Goal: Task Accomplishment & Management: Manage account settings

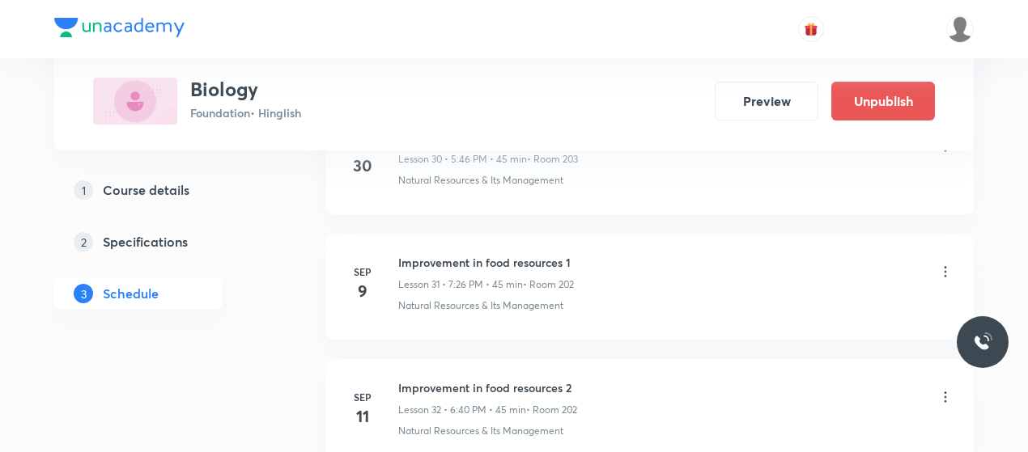
scroll to position [5089, 0]
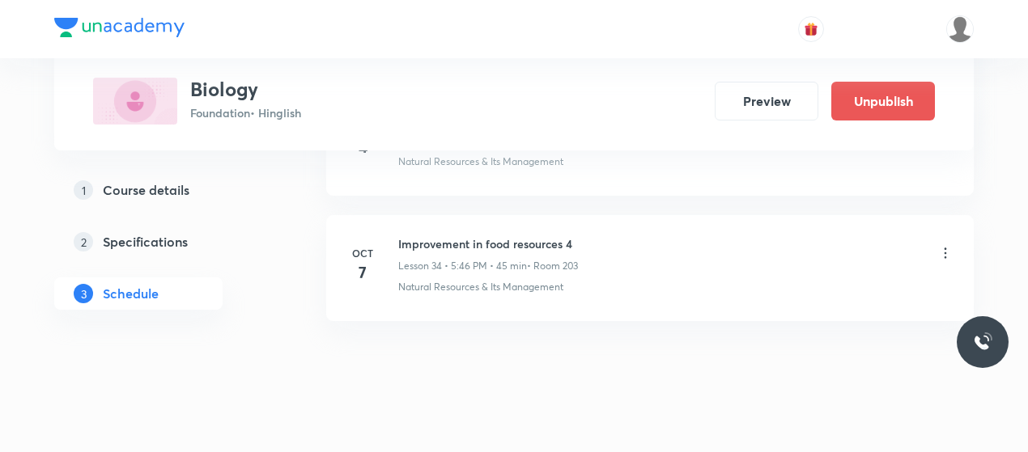
click at [476, 236] on h6 "Improvement in food resources 4" at bounding box center [488, 244] width 180 height 17
copy h6 "Improvement in food resources 4"
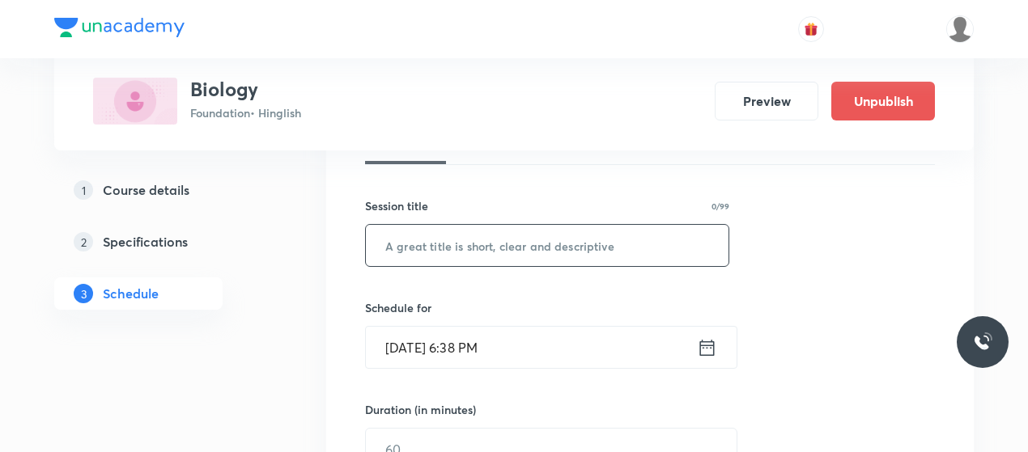
scroll to position [270, 0]
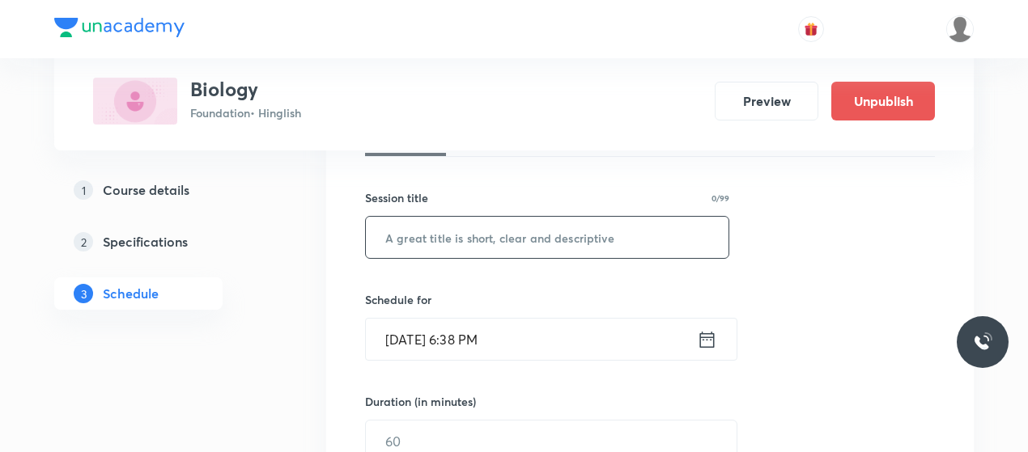
click at [492, 234] on input "text" at bounding box center [547, 237] width 363 height 41
paste input "Improvement in food resources 4"
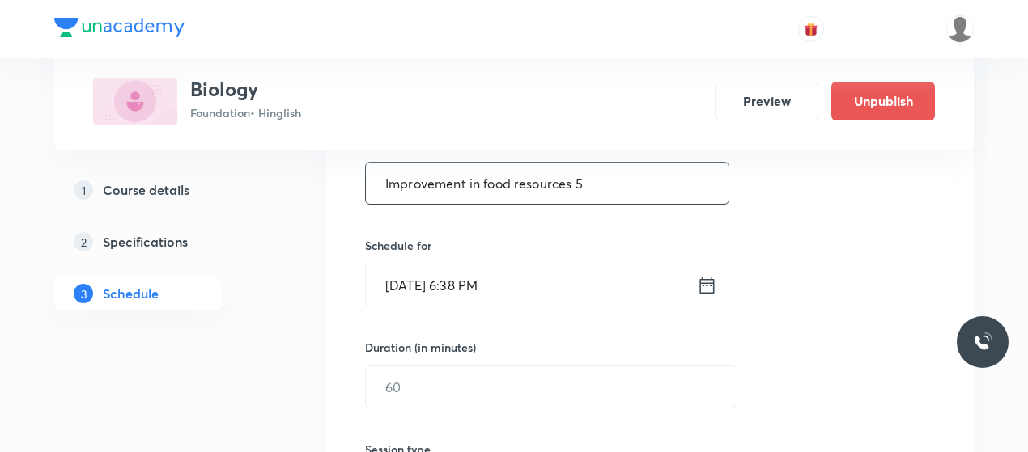
type input "Improvement in food resources 5"
click at [414, 282] on input "Oct 7, 2025, 6:38 PM" at bounding box center [531, 285] width 331 height 41
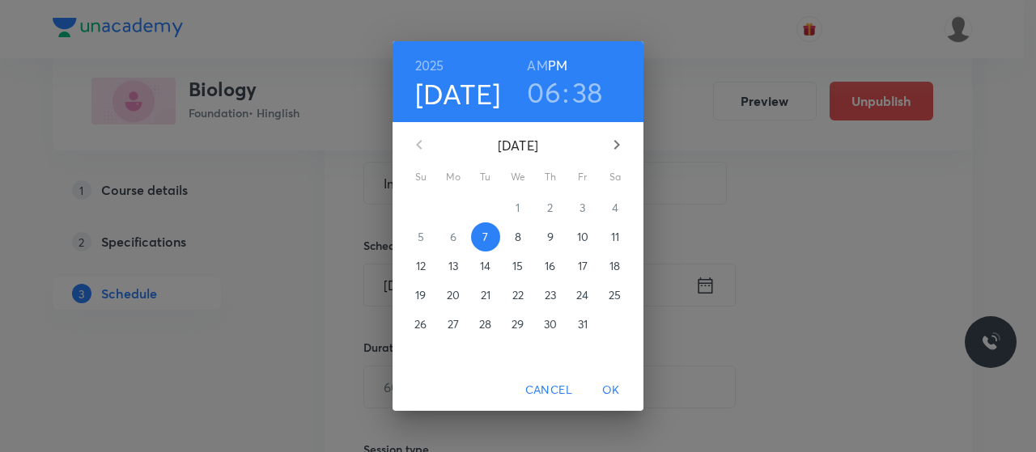
click at [545, 80] on h3 "06" at bounding box center [544, 92] width 34 height 34
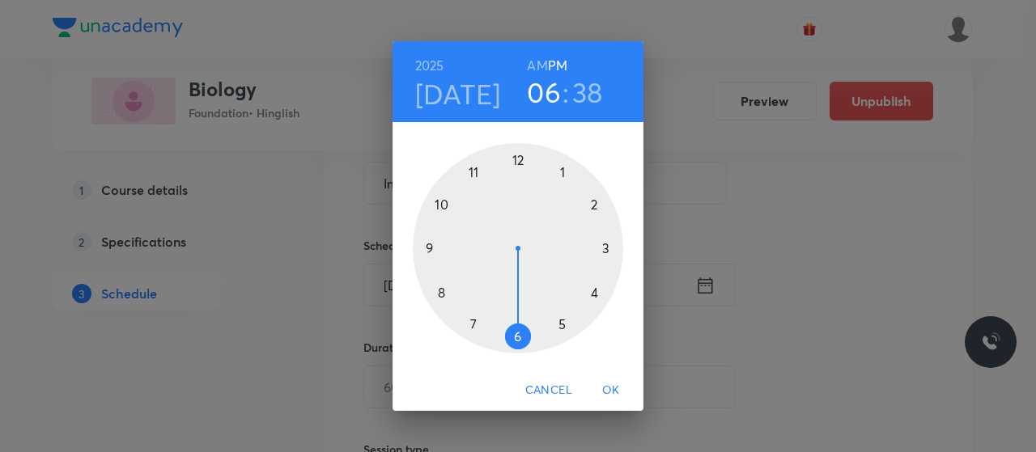
click at [591, 90] on h3 "38" at bounding box center [587, 92] width 31 height 34
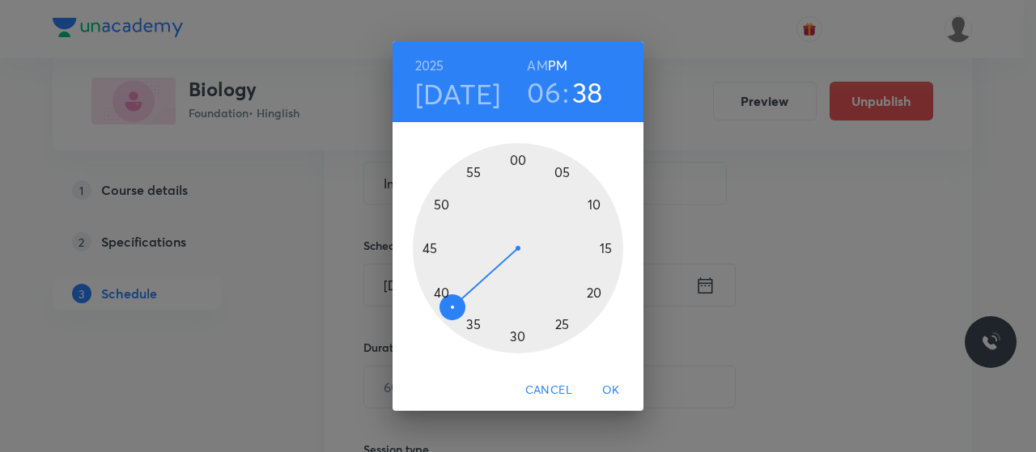
click at [442, 291] on div at bounding box center [518, 248] width 210 height 210
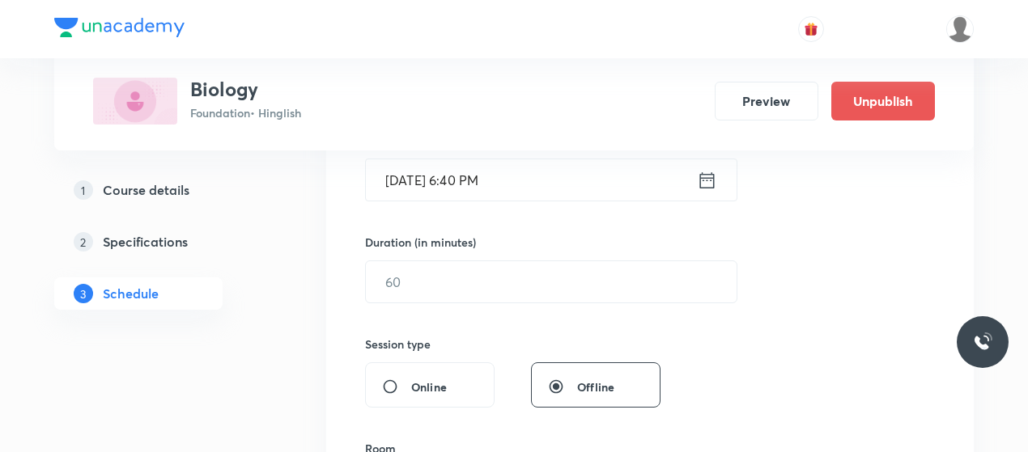
scroll to position [430, 0]
click at [493, 289] on input "text" at bounding box center [551, 281] width 371 height 41
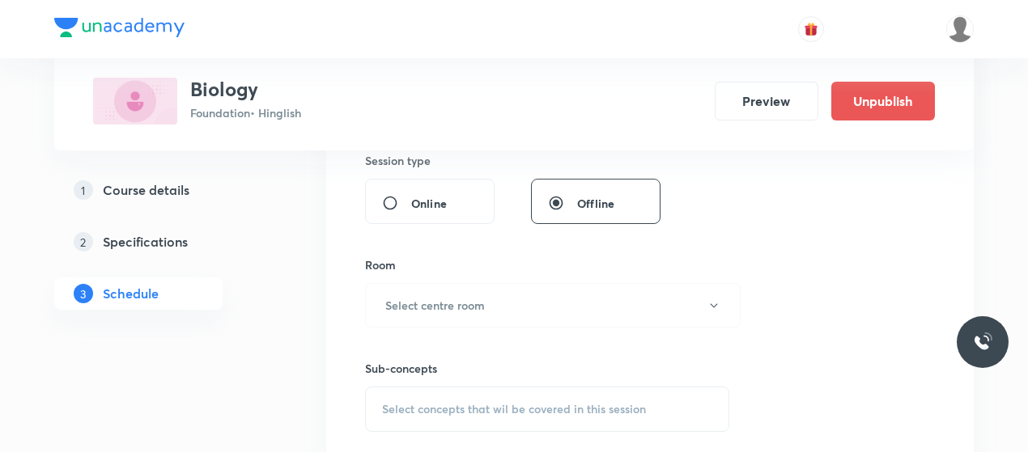
scroll to position [618, 0]
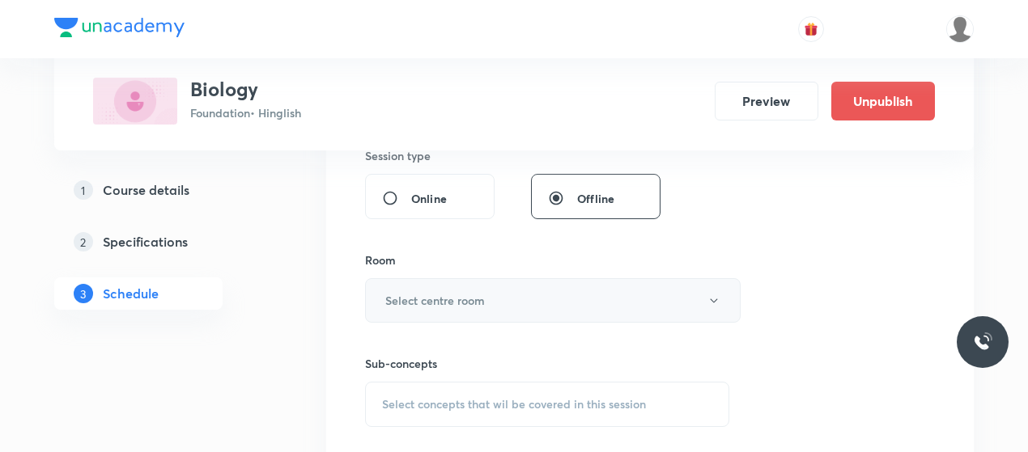
type input "45"
click at [493, 286] on button "Select centre room" at bounding box center [553, 300] width 376 height 45
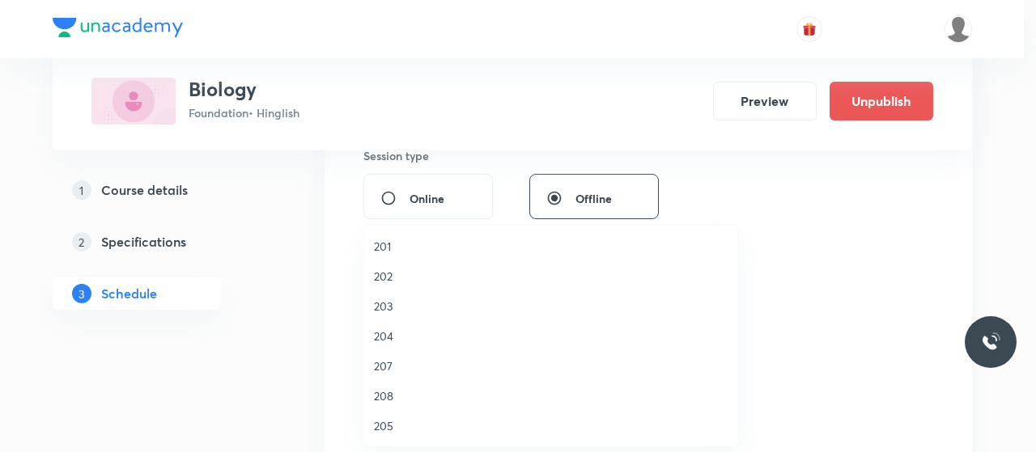
click at [380, 299] on span "203" at bounding box center [551, 306] width 355 height 17
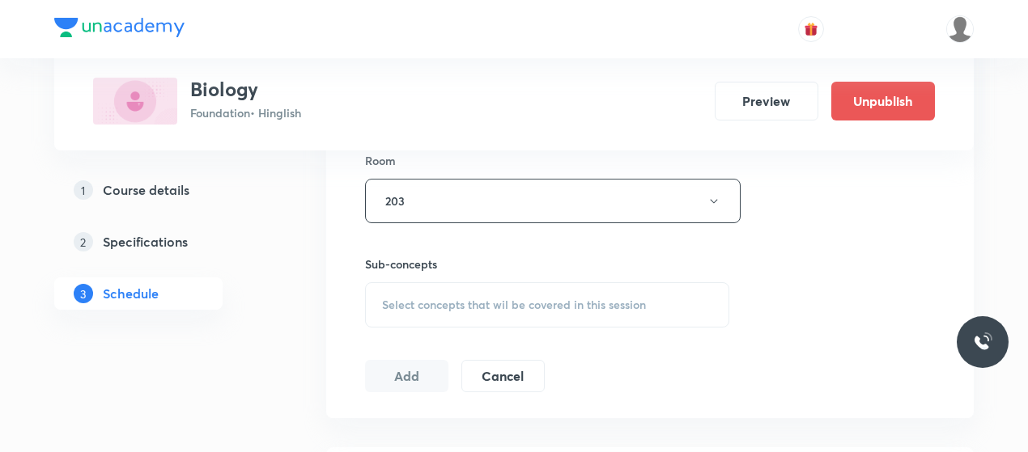
scroll to position [726, 0]
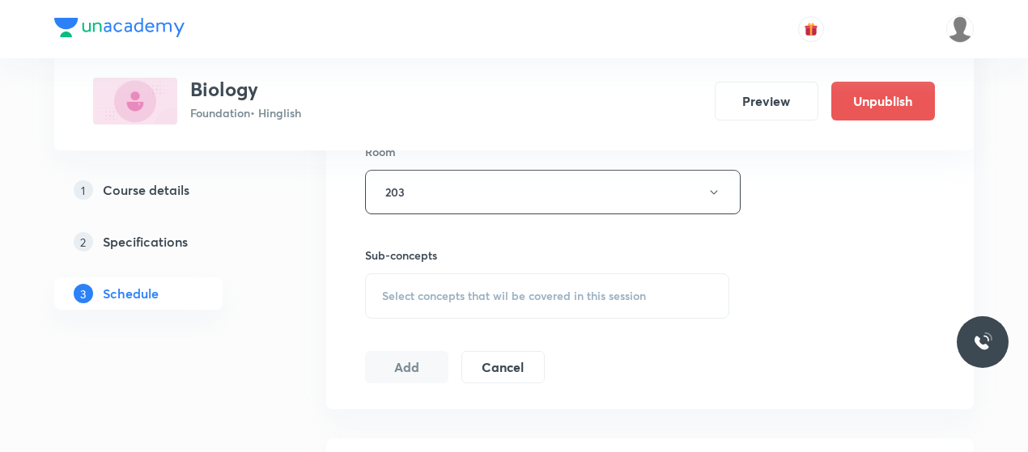
click at [487, 299] on span "Select concepts that wil be covered in this session" at bounding box center [514, 296] width 264 height 13
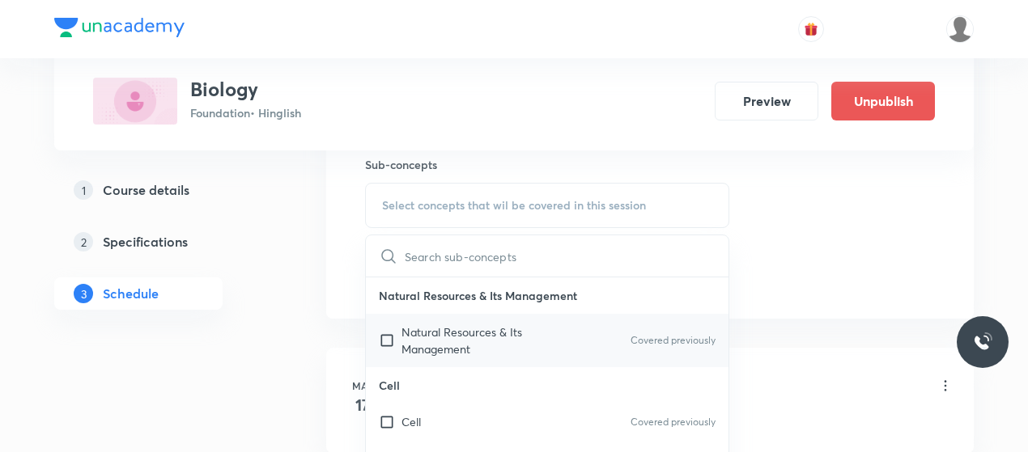
click at [461, 344] on p "Natural Resources & Its Management" at bounding box center [482, 341] width 163 height 34
checkbox input "true"
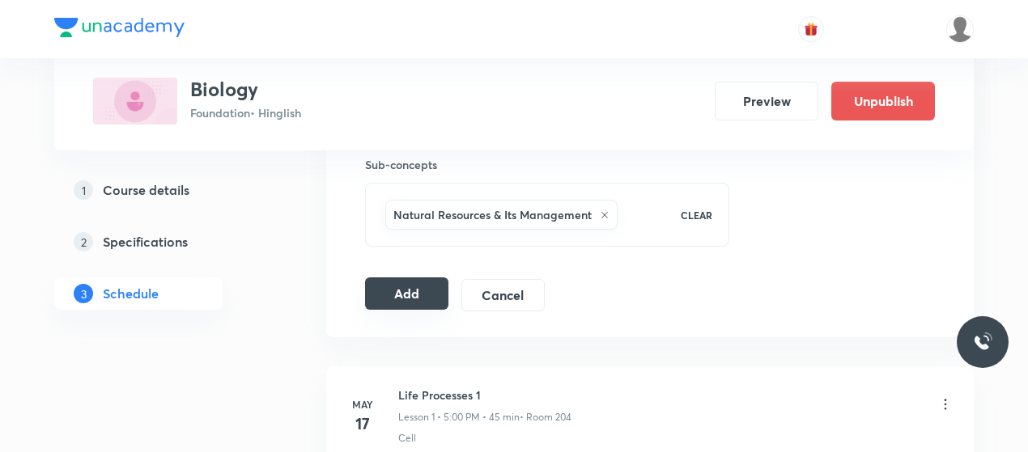
click at [408, 286] on button "Add" at bounding box center [406, 294] width 83 height 32
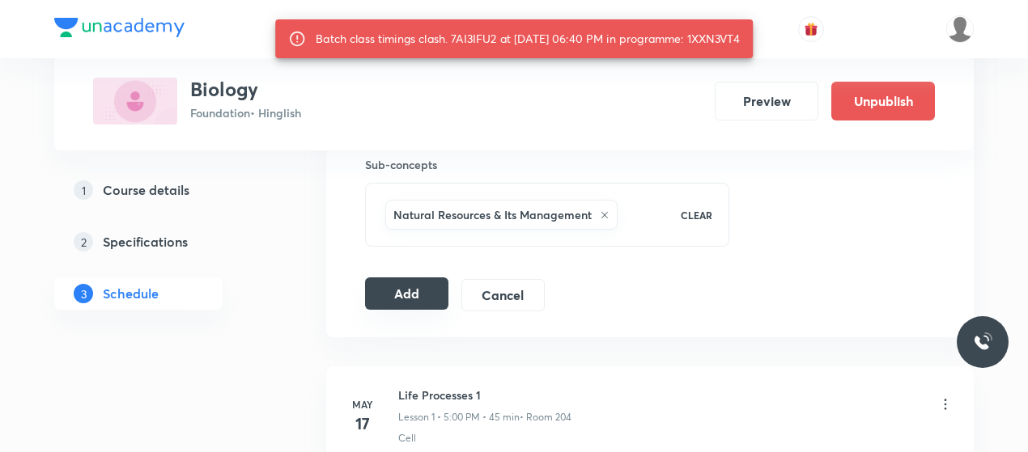
click at [427, 291] on button "Add" at bounding box center [406, 294] width 83 height 32
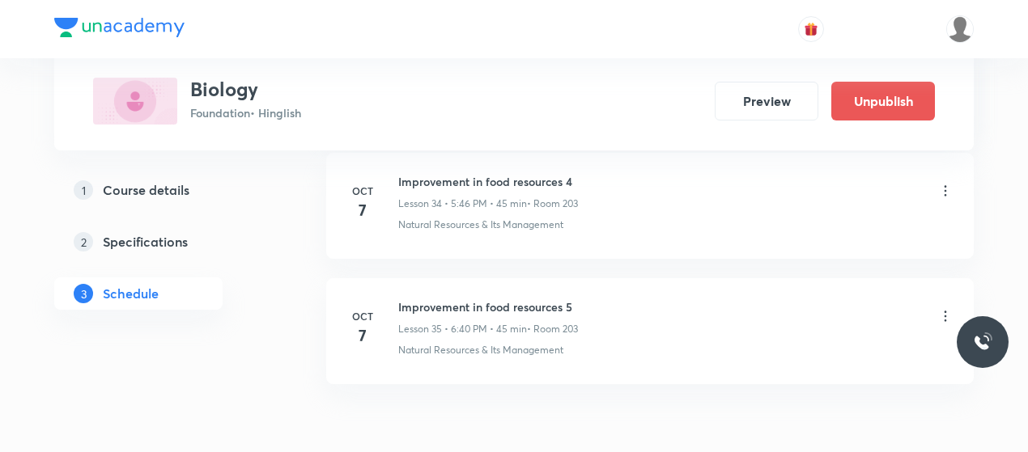
scroll to position [4406, 0]
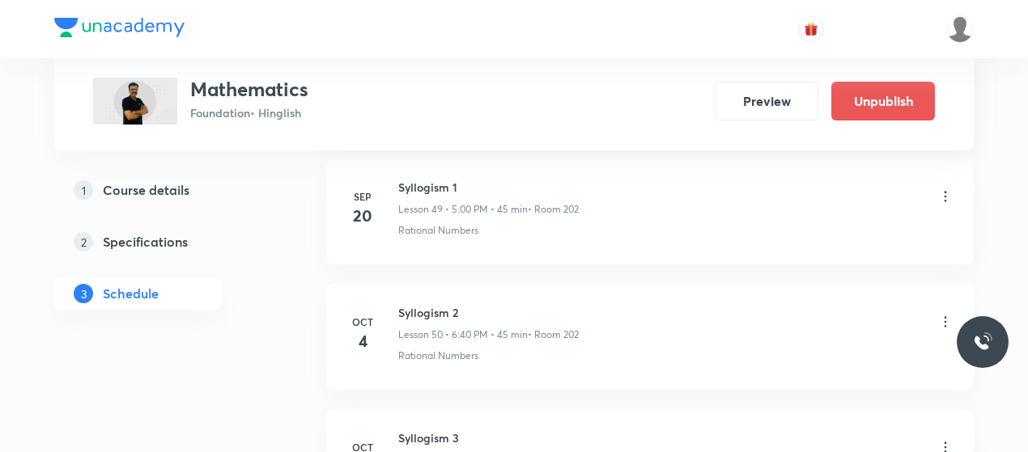
scroll to position [7338, 0]
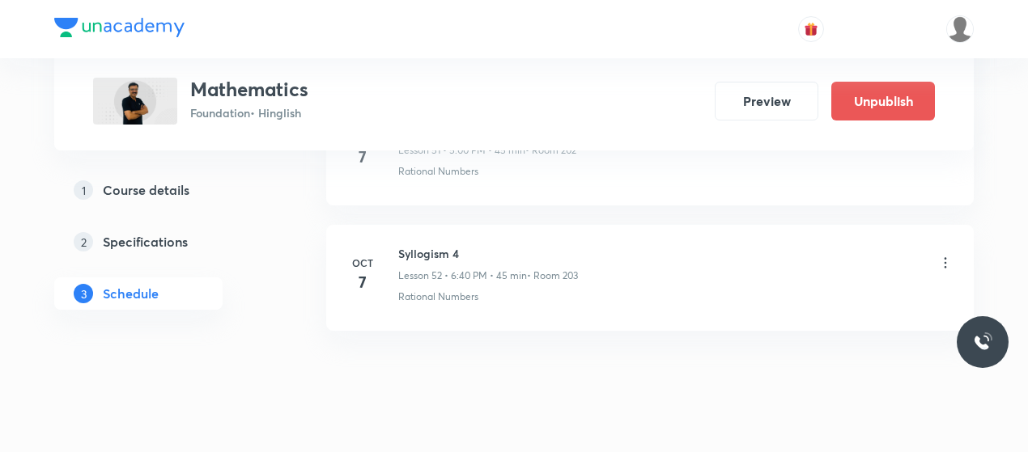
click at [946, 255] on icon at bounding box center [945, 263] width 16 height 16
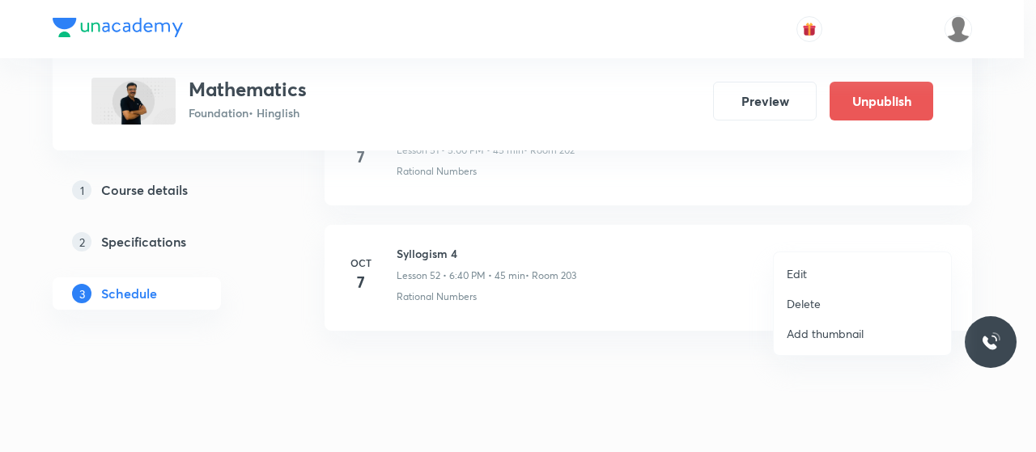
click at [796, 303] on p "Delete" at bounding box center [804, 303] width 34 height 17
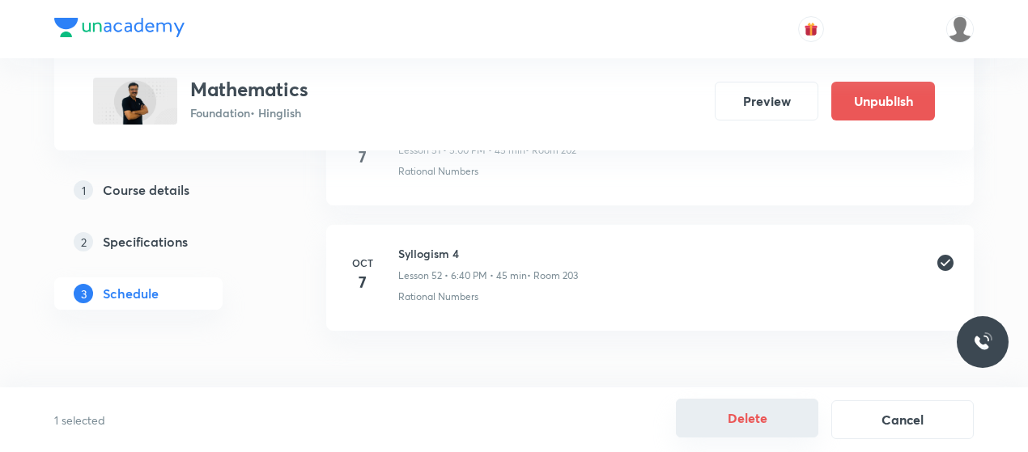
click at [731, 411] on button "Delete" at bounding box center [747, 418] width 142 height 39
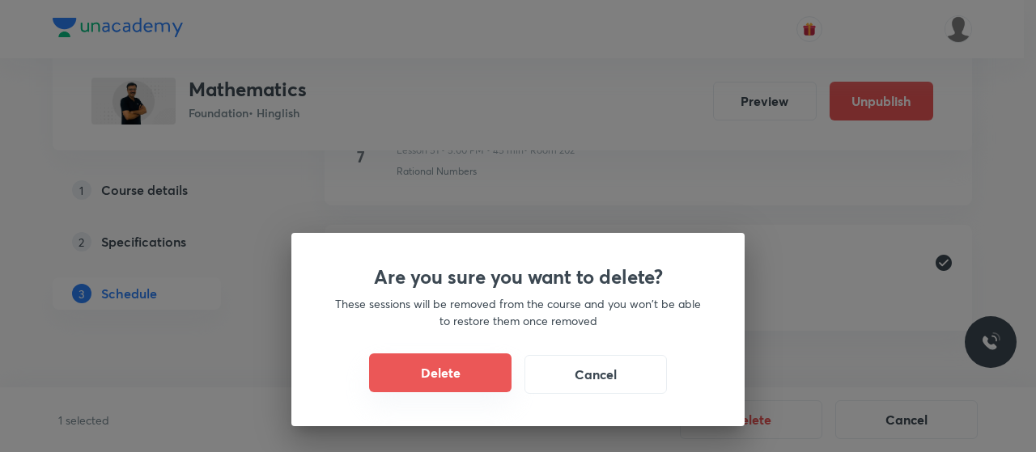
click at [434, 370] on button "Delete" at bounding box center [440, 373] width 142 height 39
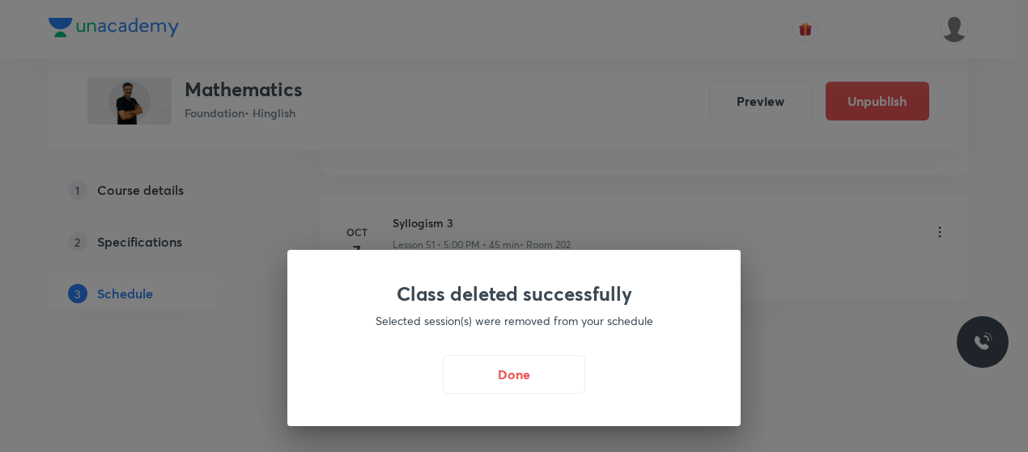
scroll to position [7213, 0]
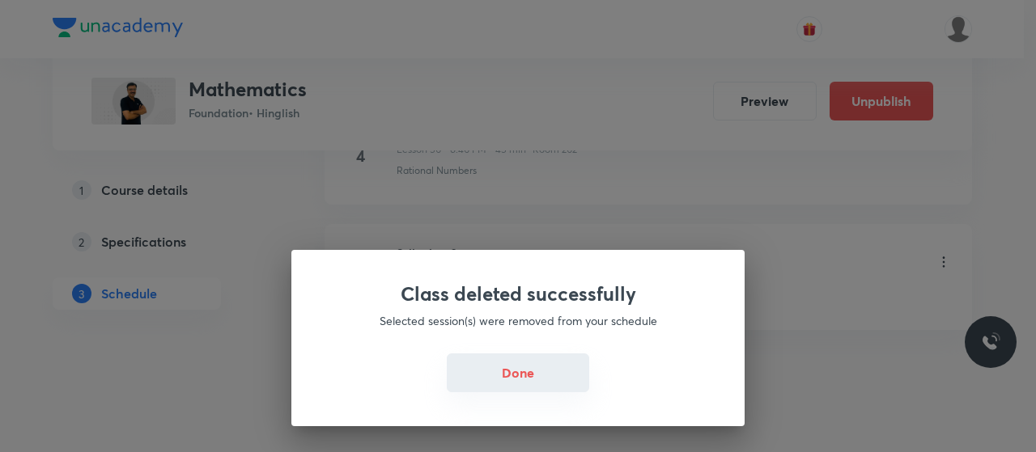
click at [547, 372] on button "Done" at bounding box center [518, 373] width 142 height 39
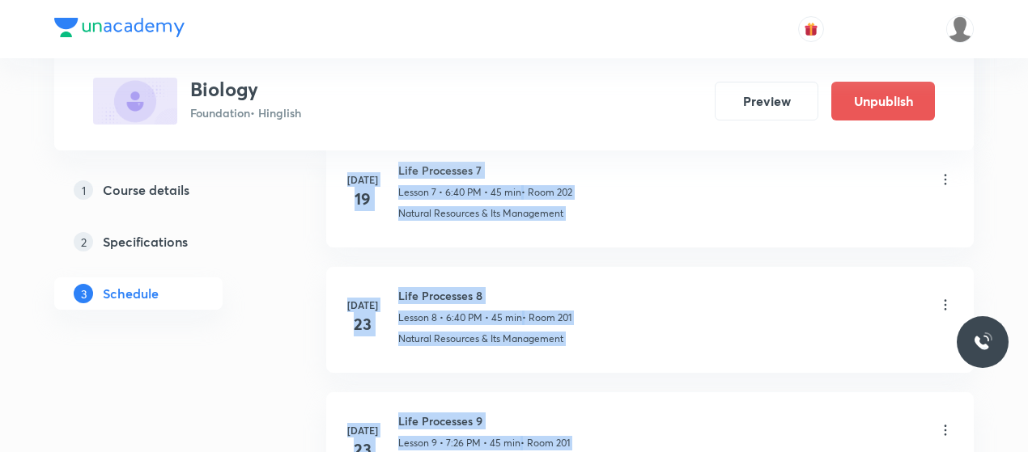
scroll to position [1107, 0]
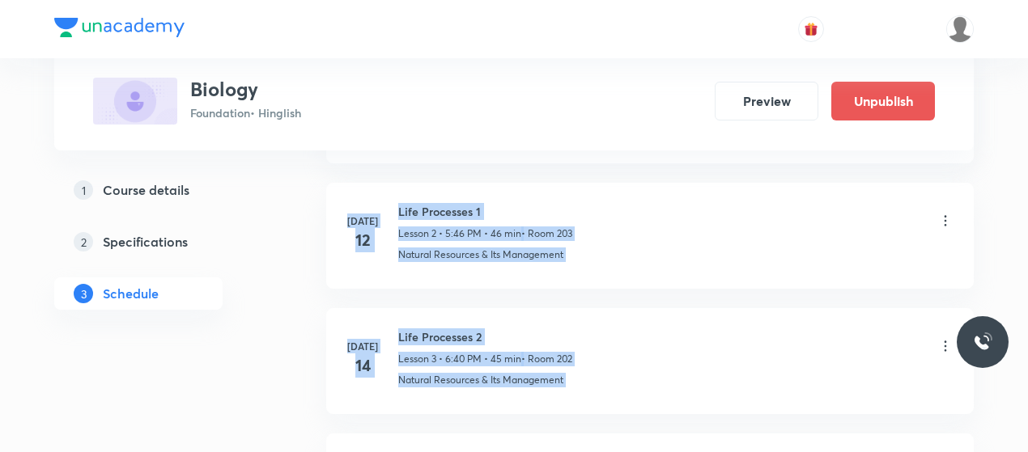
drag, startPoint x: 452, startPoint y: 350, endPoint x: 259, endPoint y: -83, distance: 473.9
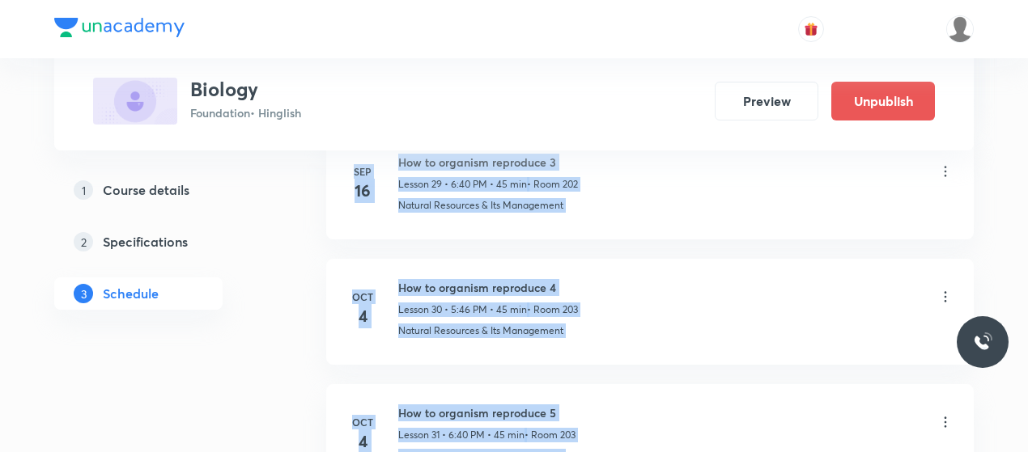
scroll to position [4839, 0]
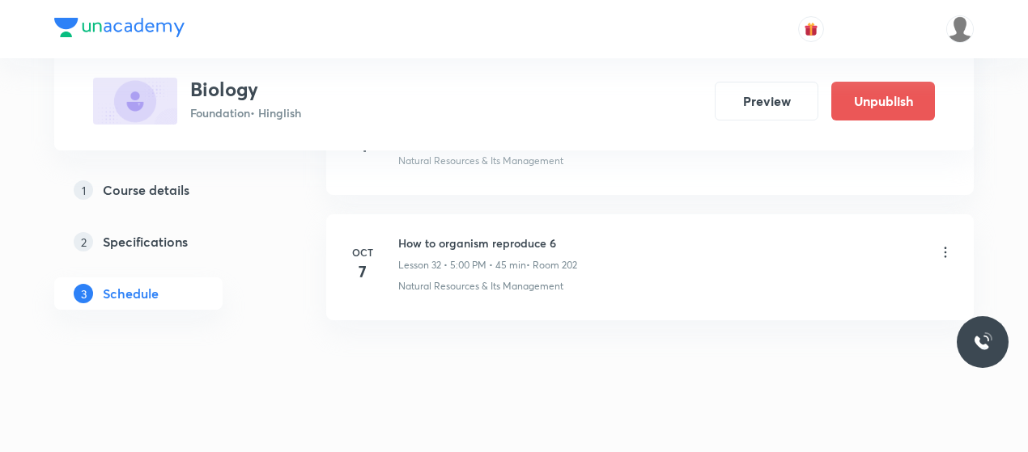
click at [475, 235] on h6 "How to organism reproduce 6" at bounding box center [487, 243] width 179 height 17
copy h6 "How to organism reproduce 6"
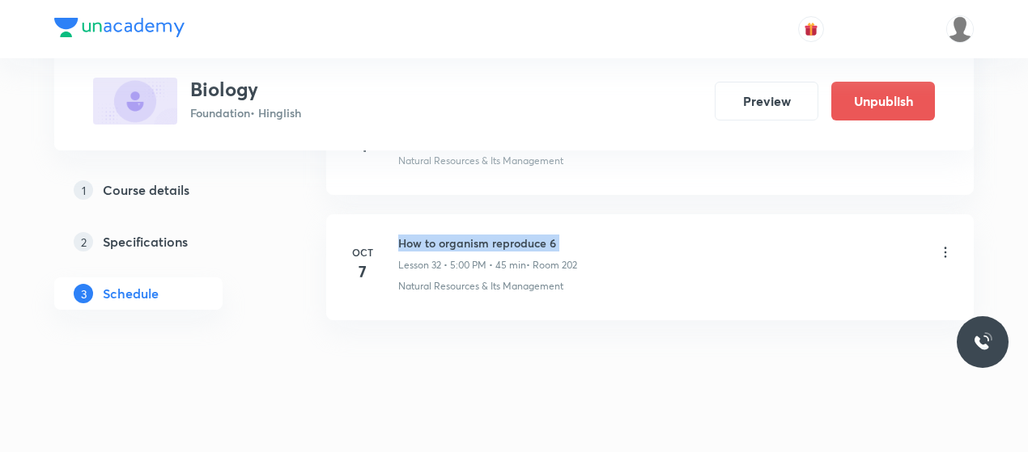
copy h6 "How to organism reproduce 6"
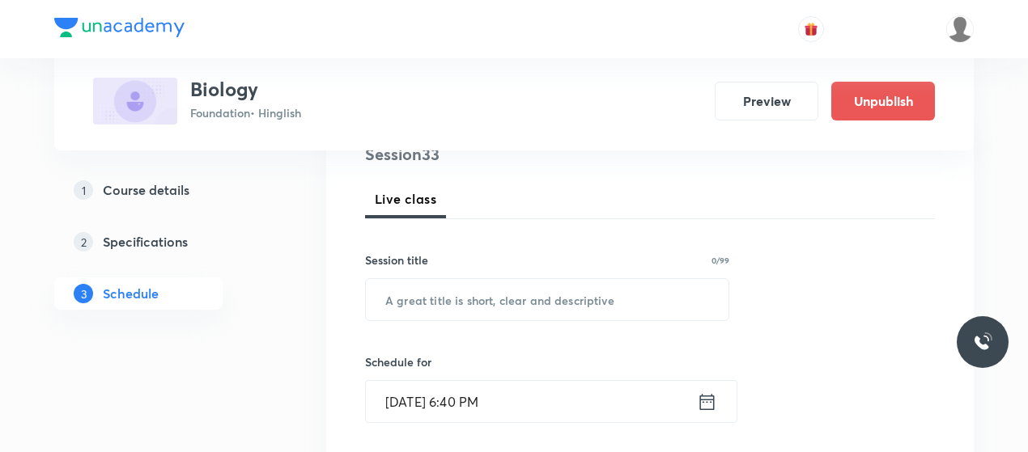
scroll to position [253, 0]
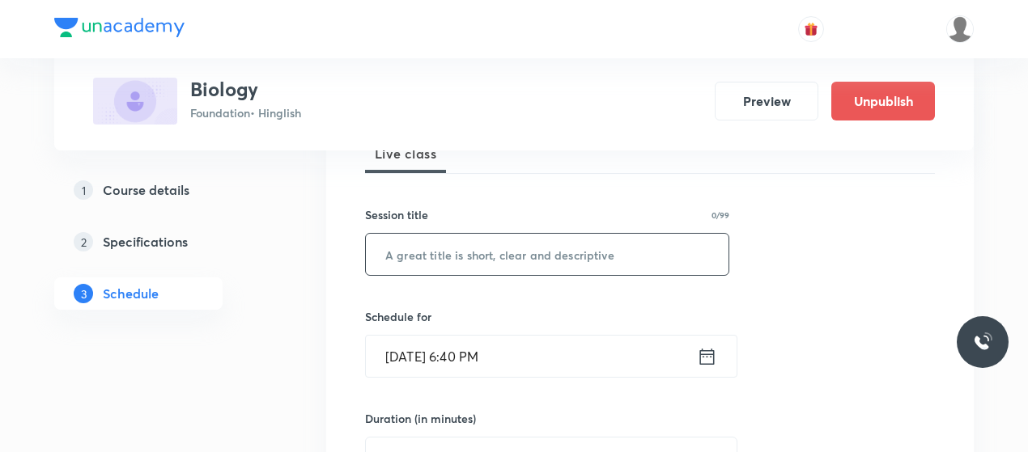
click at [506, 269] on input "text" at bounding box center [547, 254] width 363 height 41
paste input "How to organism reproduce 6"
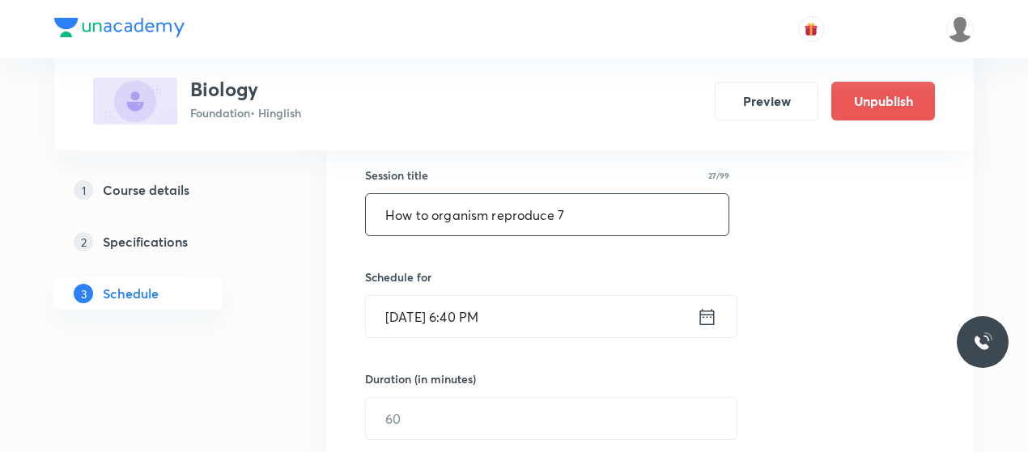
scroll to position [293, 0]
type input "How to organism reproduce 7"
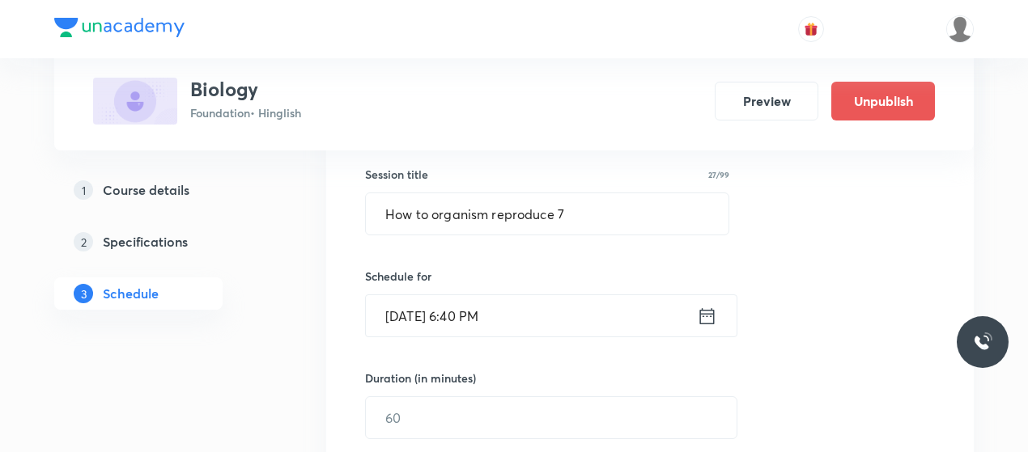
click at [410, 315] on input "Oct 7, 2025, 6:40 PM" at bounding box center [531, 315] width 331 height 41
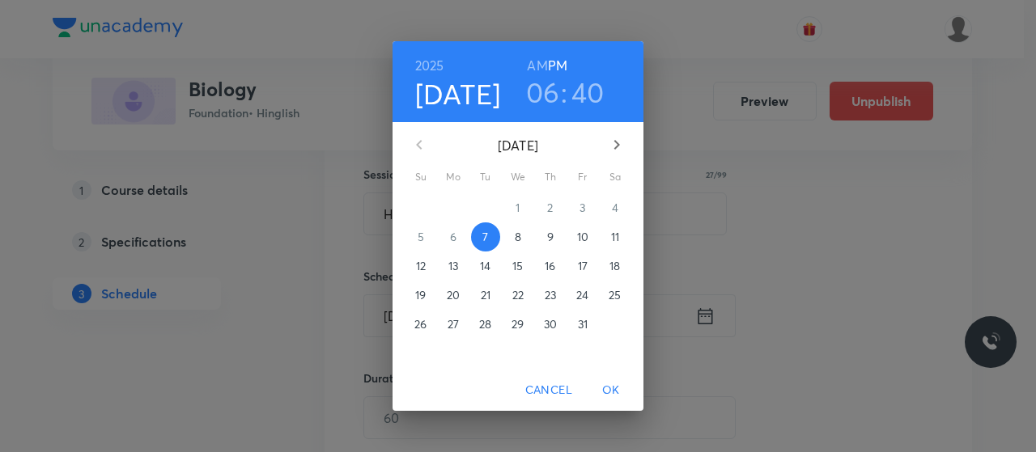
click at [552, 91] on h3 "06" at bounding box center [543, 92] width 34 height 34
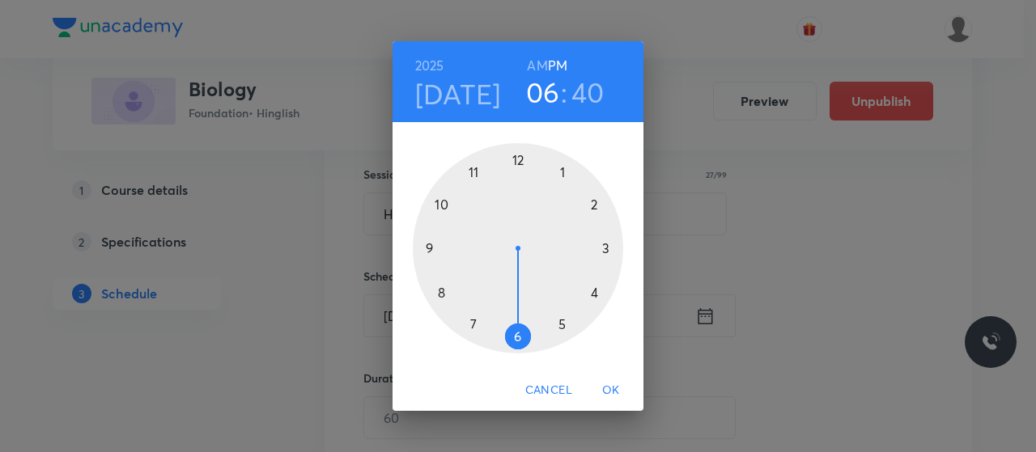
click at [471, 322] on div at bounding box center [518, 248] width 210 height 210
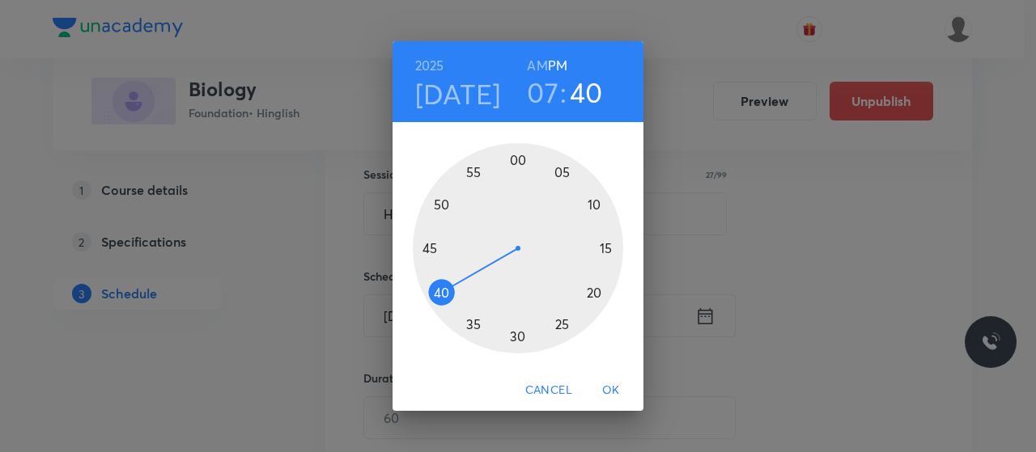
click at [558, 329] on div at bounding box center [518, 248] width 210 height 210
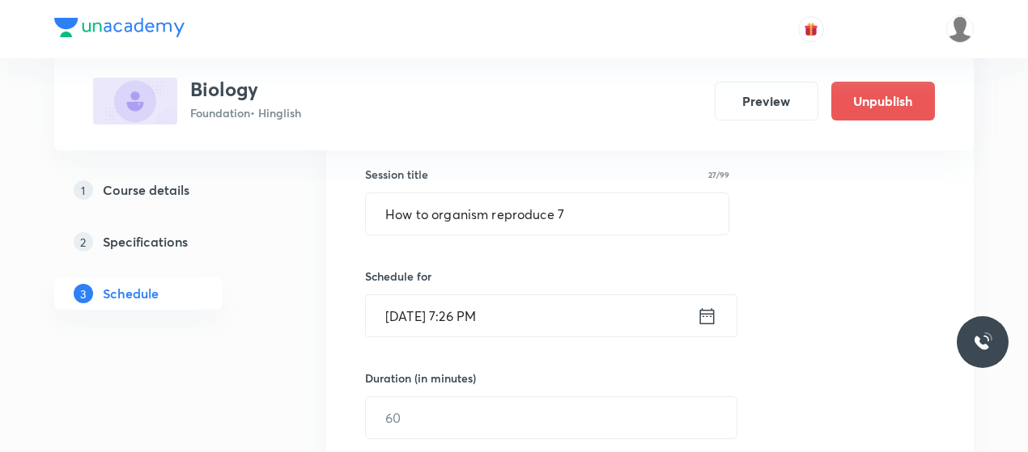
scroll to position [361, 0]
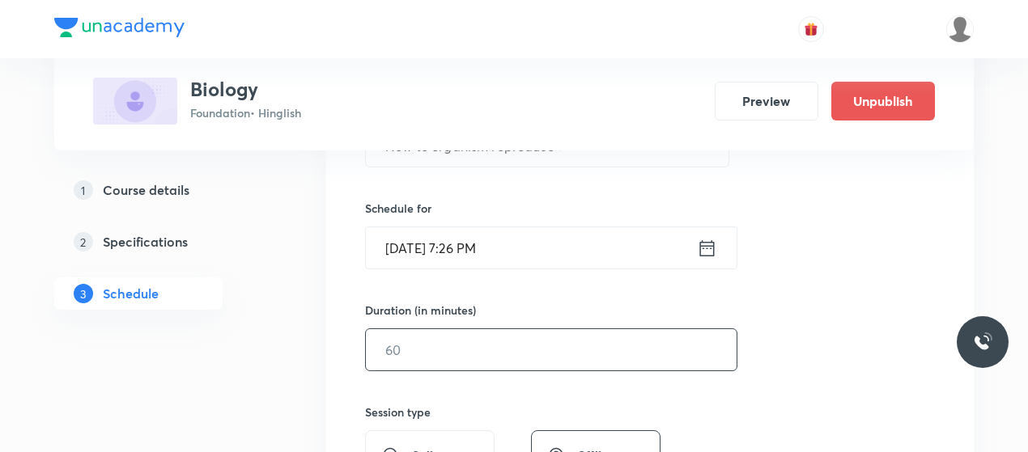
click at [487, 329] on input "text" at bounding box center [551, 349] width 371 height 41
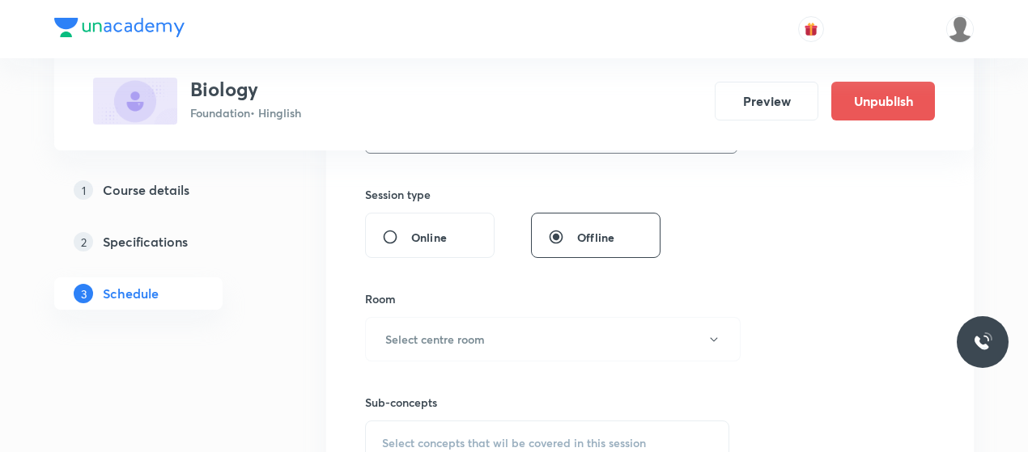
scroll to position [581, 0]
type input "45"
click at [487, 329] on button "Select centre room" at bounding box center [553, 337] width 376 height 45
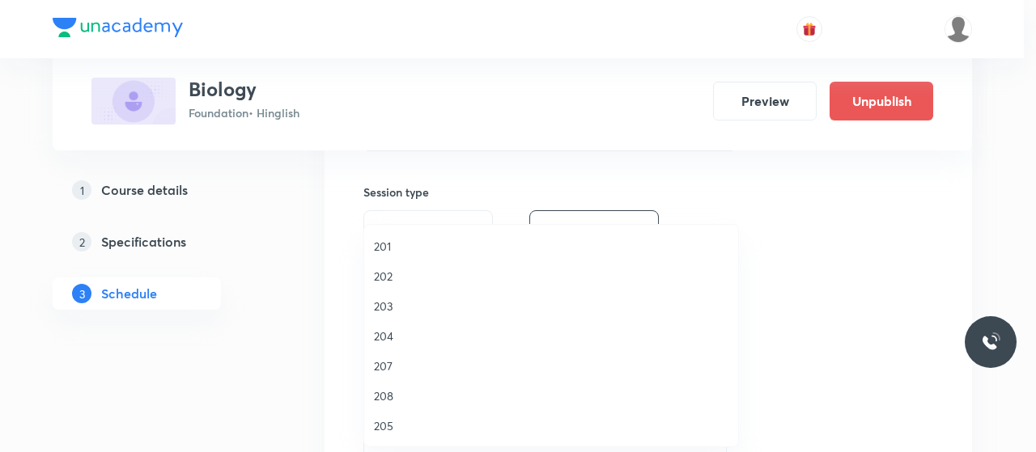
click at [391, 298] on span "203" at bounding box center [551, 306] width 355 height 17
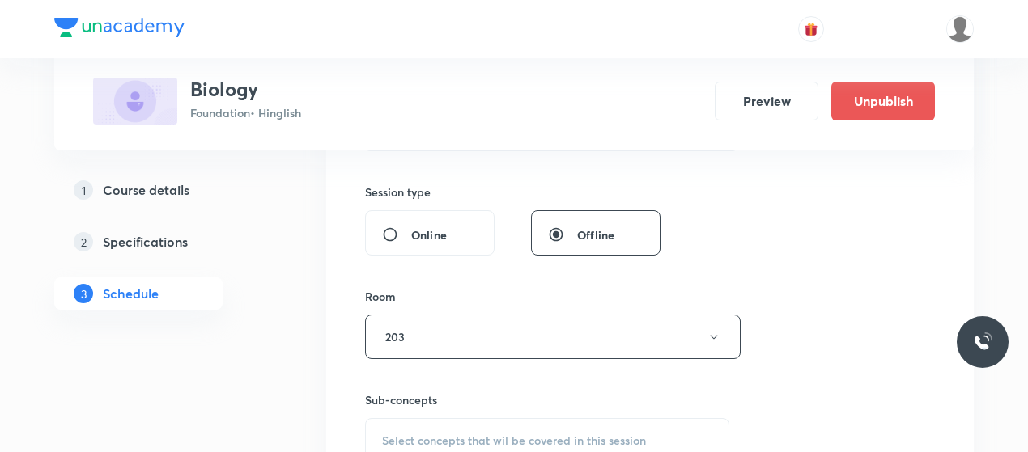
scroll to position [703, 0]
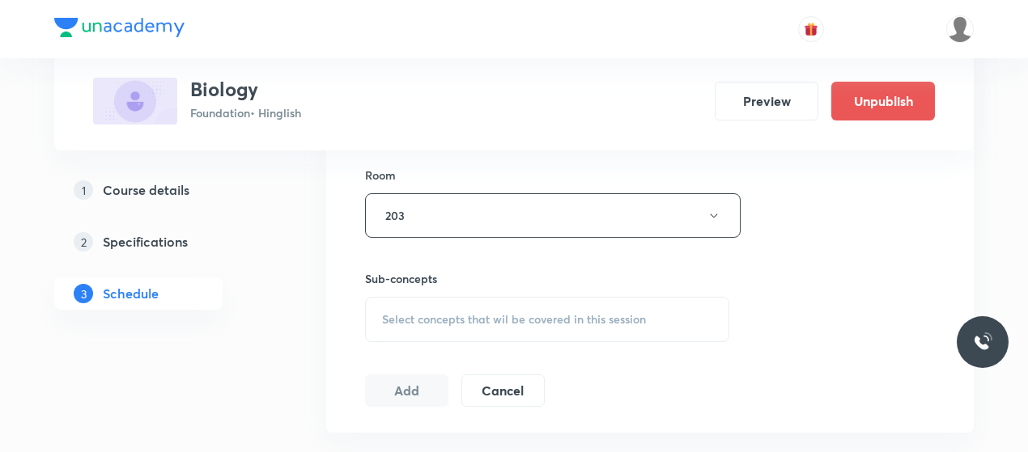
click at [495, 313] on span "Select concepts that wil be covered in this session" at bounding box center [514, 319] width 264 height 13
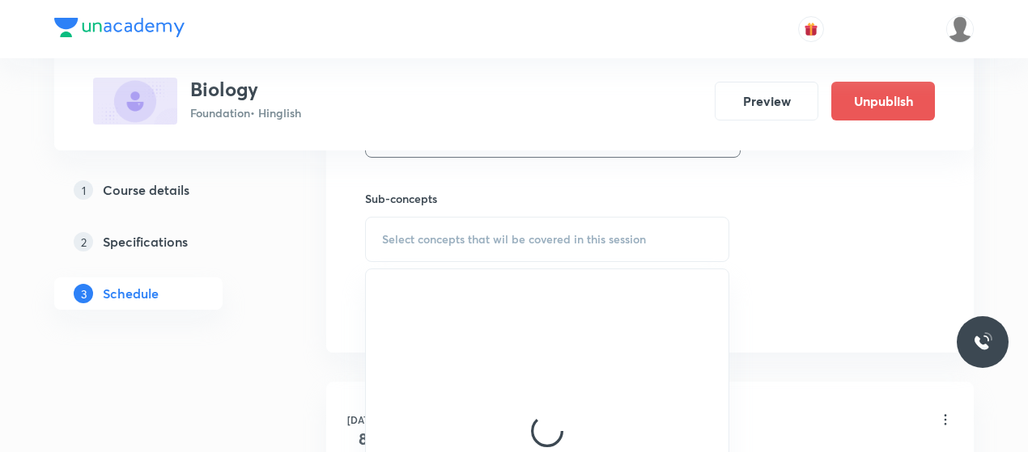
scroll to position [783, 0]
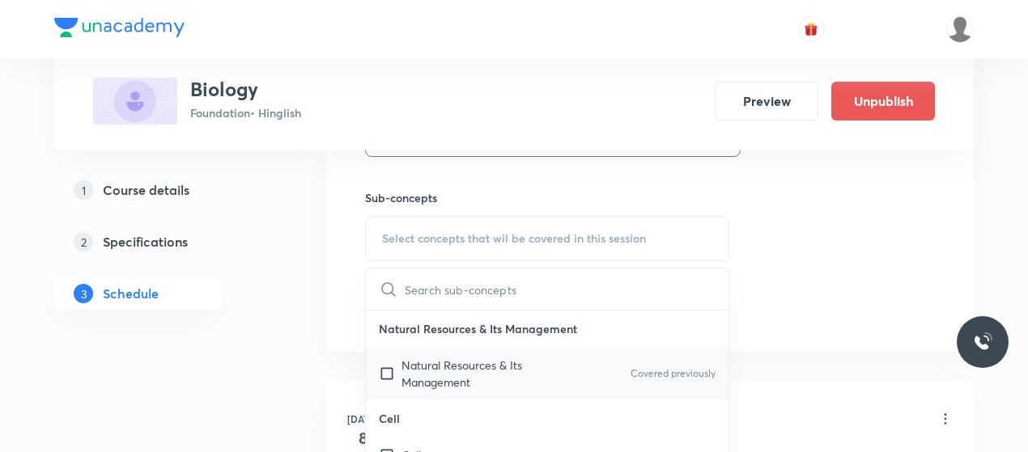
click at [496, 364] on p "Natural Resources & Its Management" at bounding box center [482, 374] width 163 height 34
checkbox input "true"
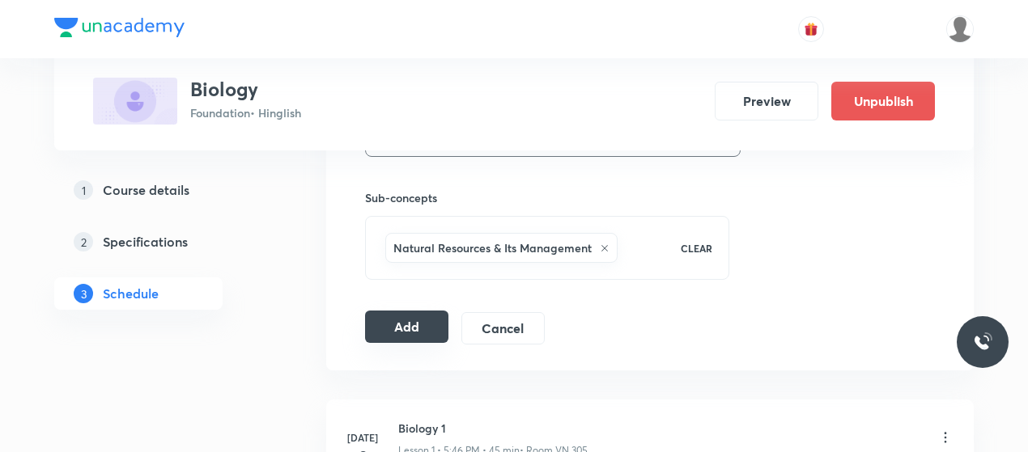
click at [399, 338] on button "Add" at bounding box center [406, 327] width 83 height 32
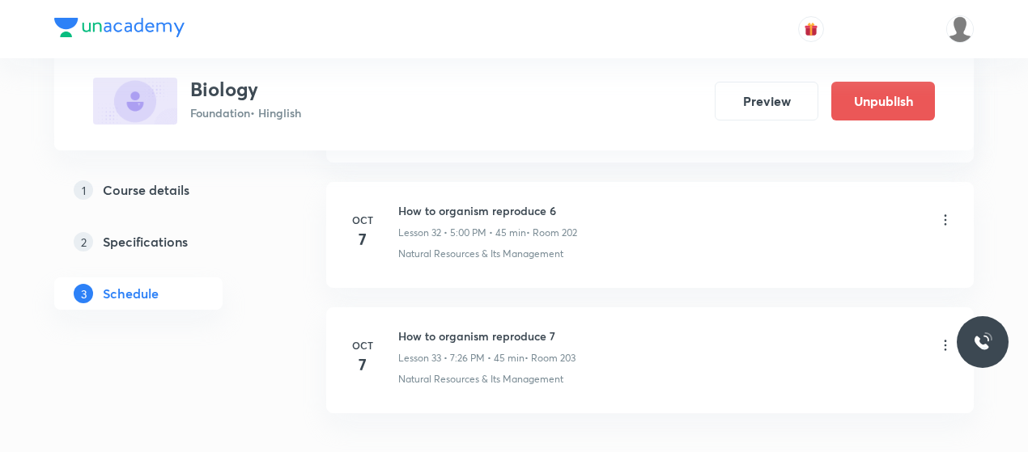
scroll to position [4125, 0]
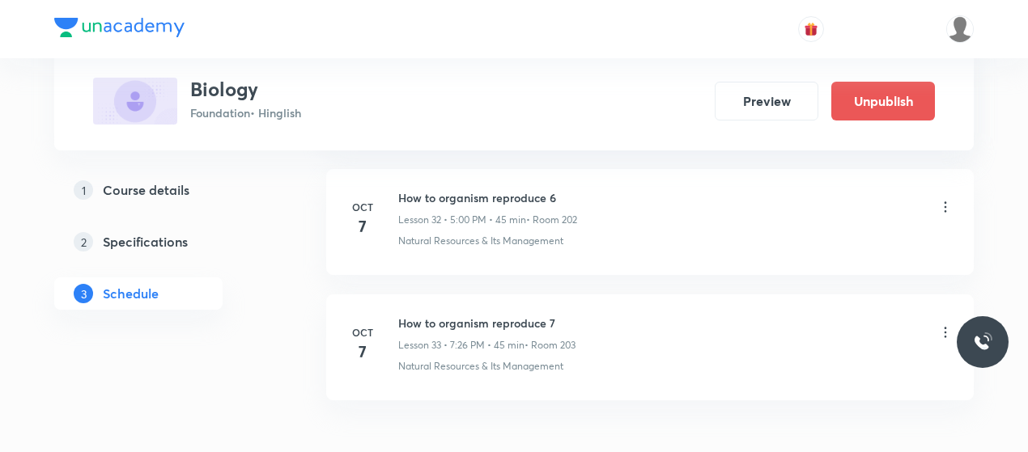
scroll to position [4140, 0]
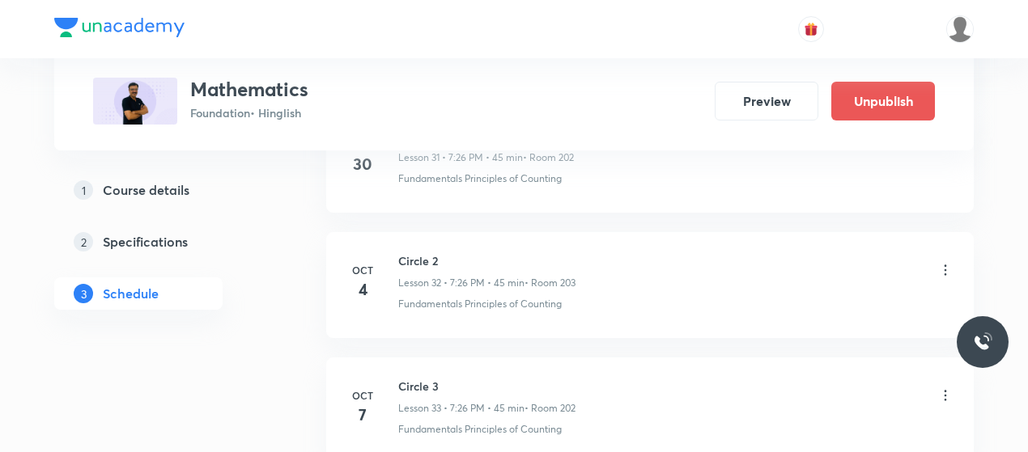
scroll to position [4965, 0]
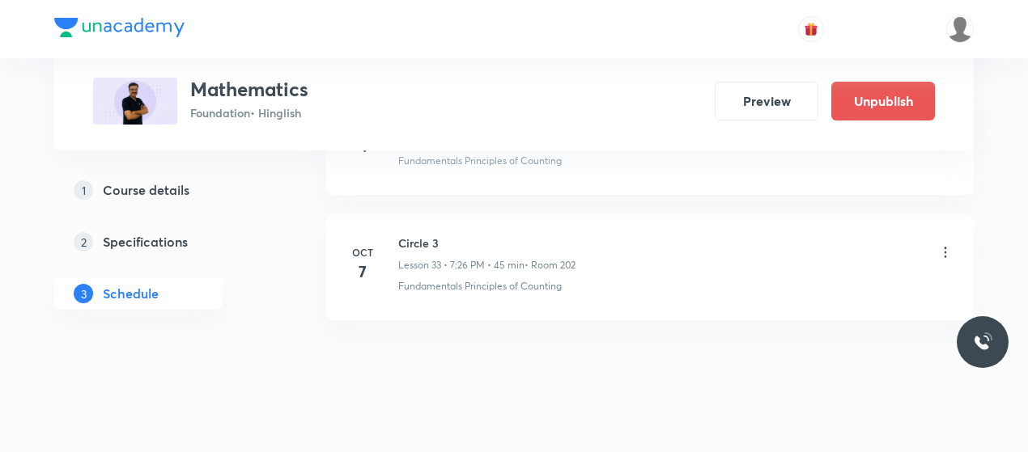
click at [946, 244] on icon at bounding box center [945, 252] width 16 height 16
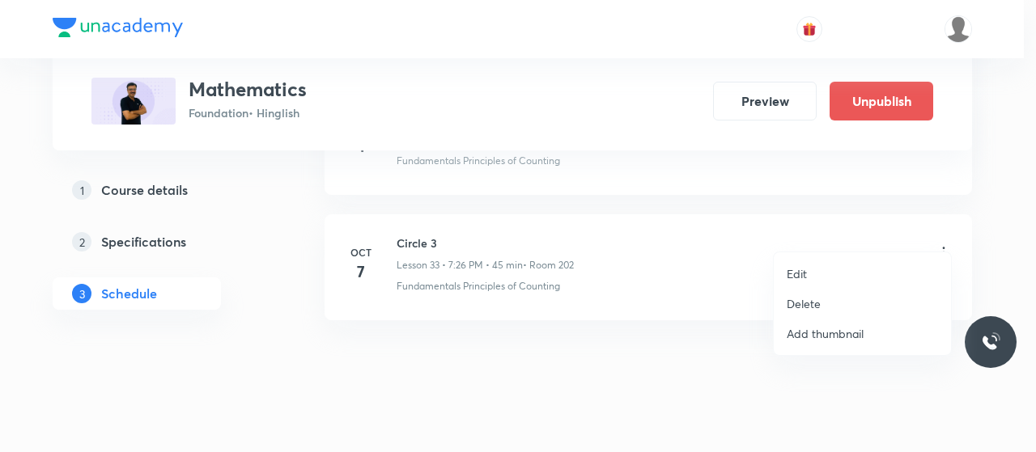
click at [821, 297] on li "Delete" at bounding box center [862, 304] width 177 height 30
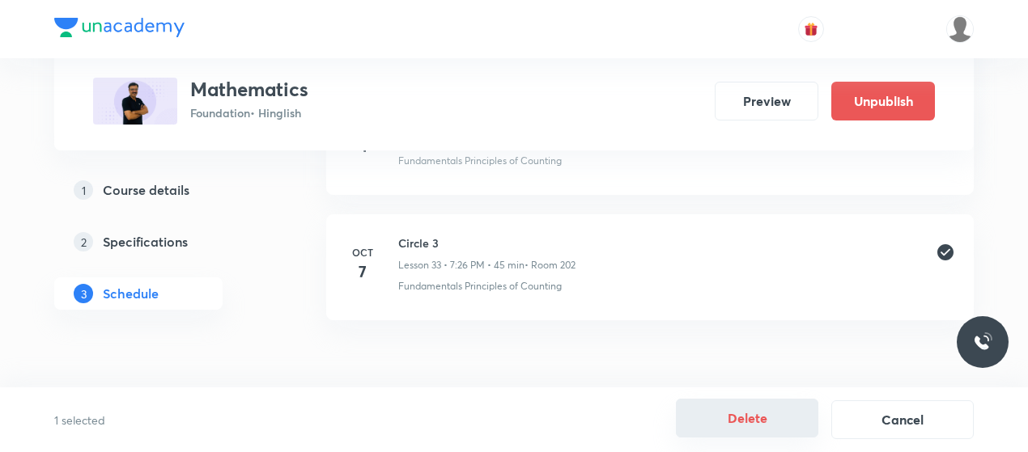
click at [735, 412] on button "Delete" at bounding box center [747, 418] width 142 height 39
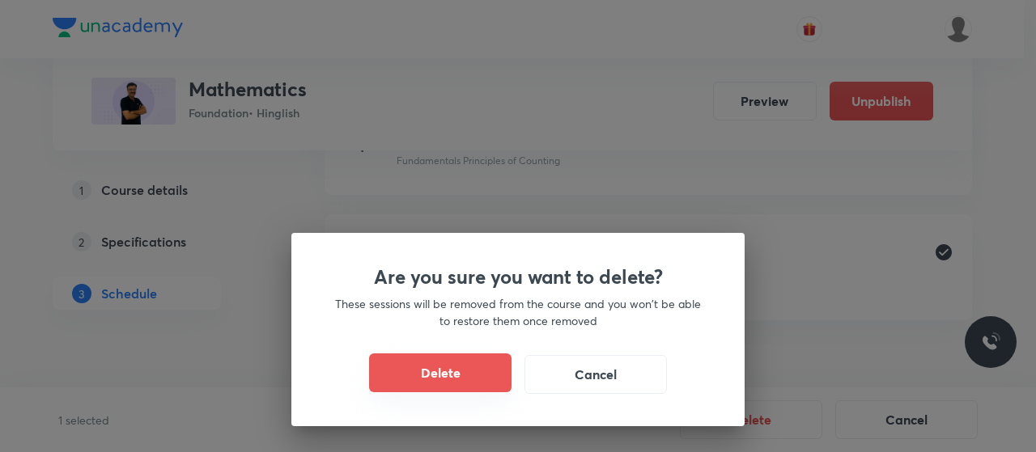
click at [461, 372] on button "Delete" at bounding box center [440, 373] width 142 height 39
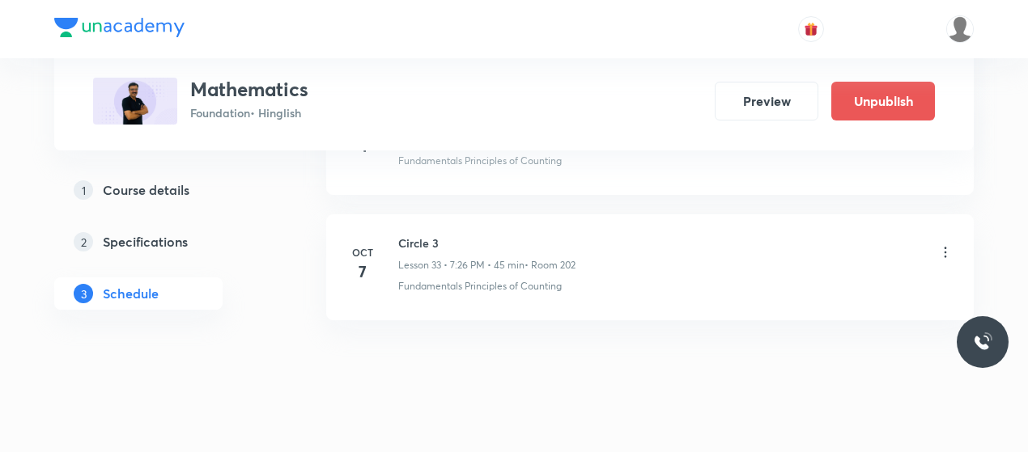
scroll to position [4839, 0]
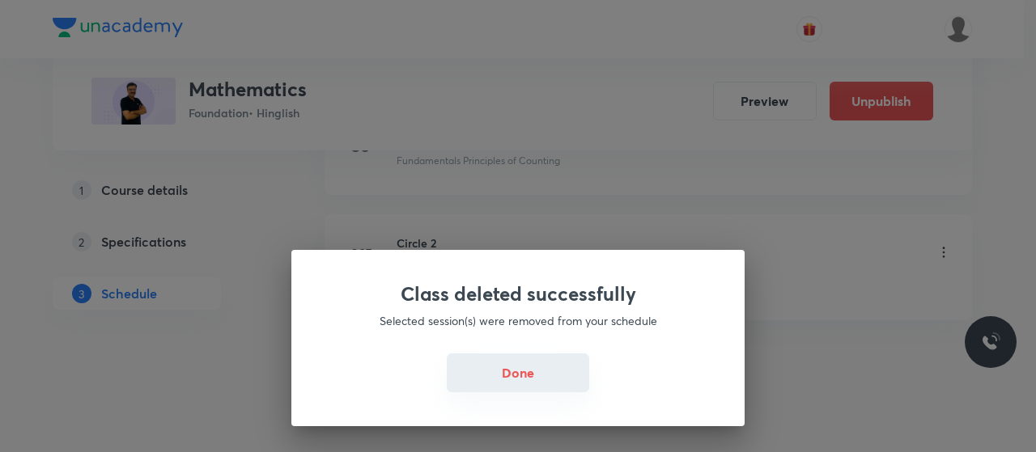
click at [495, 367] on button "Done" at bounding box center [518, 373] width 142 height 39
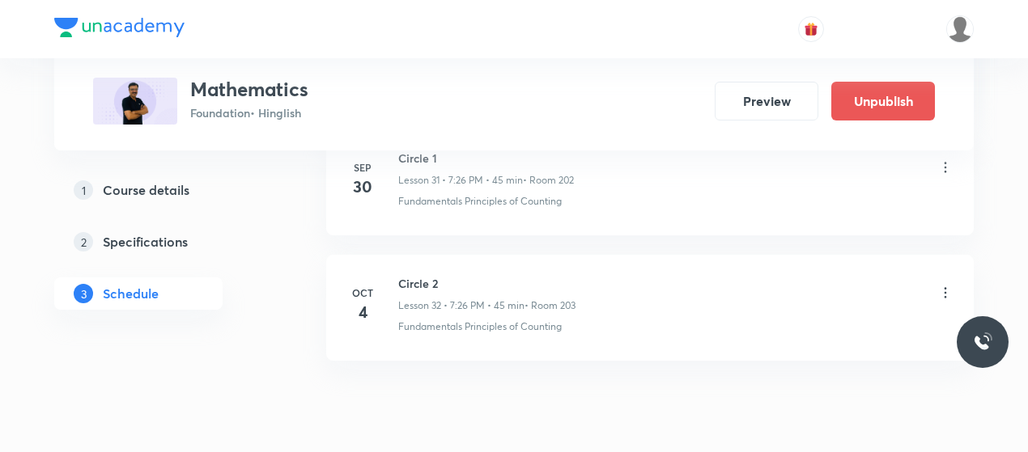
scroll to position [4798, 0]
click at [406, 276] on h6 "Circle 2" at bounding box center [486, 284] width 177 height 17
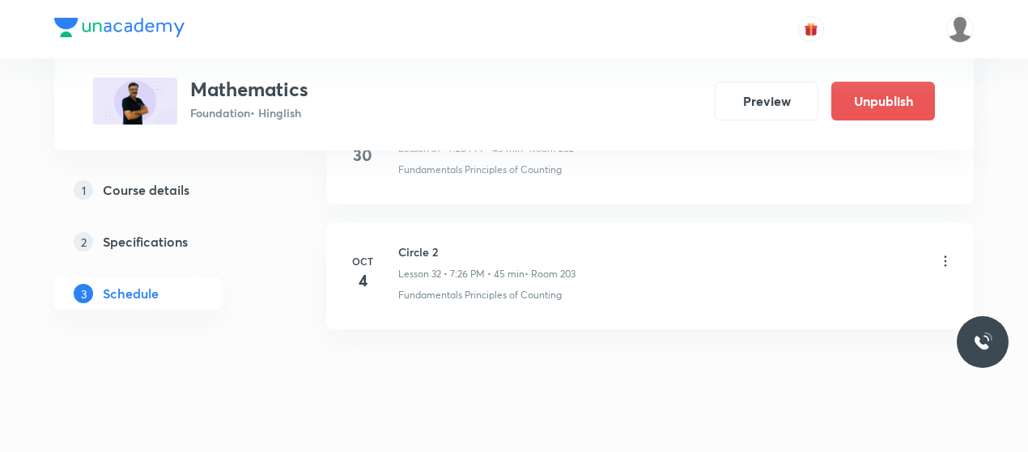
scroll to position [4828, 0]
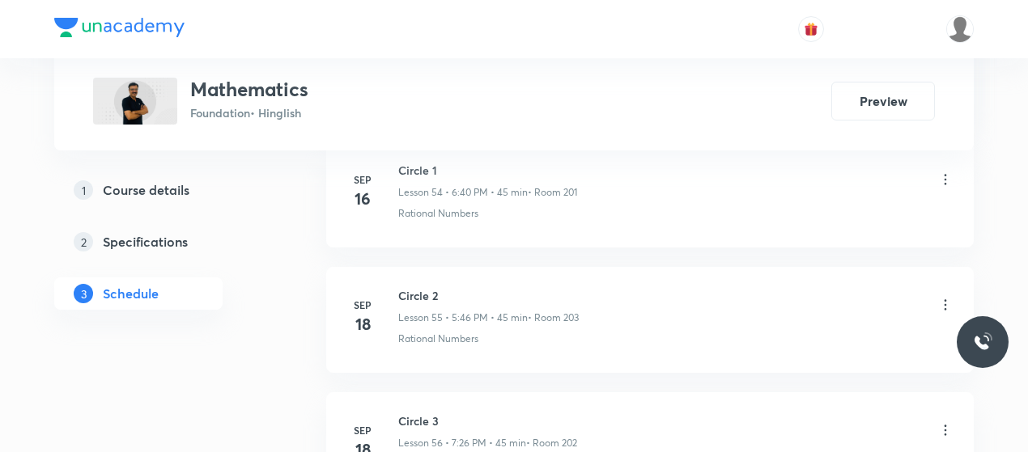
scroll to position [8087, 0]
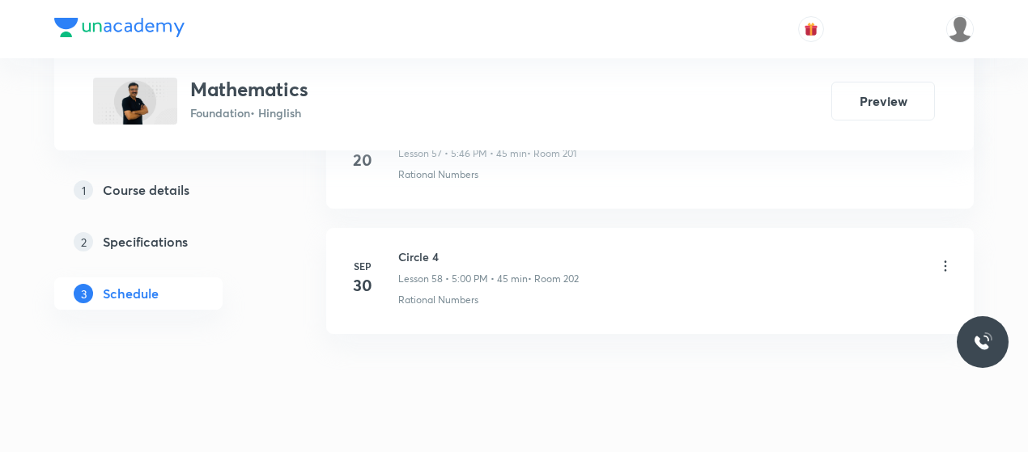
click at [419, 248] on h6 "Circle 4" at bounding box center [488, 256] width 180 height 17
copy h6 "Circle 4"
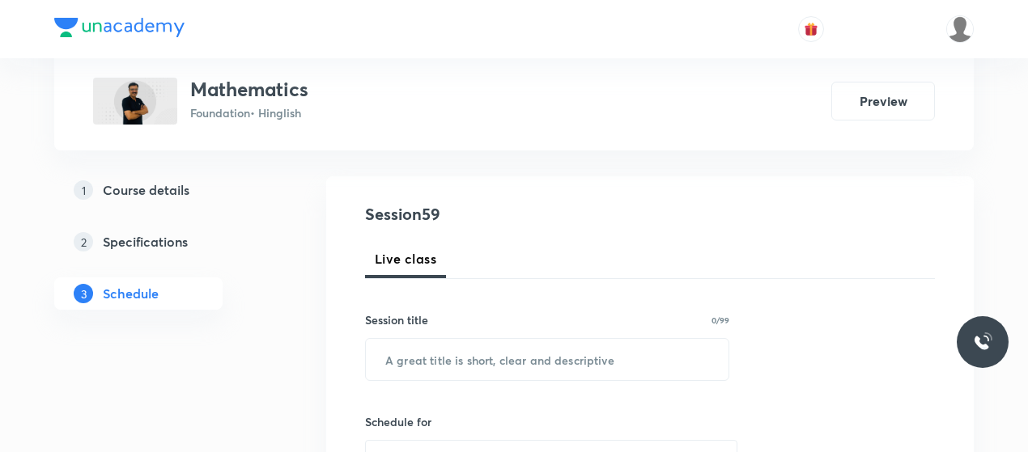
scroll to position [151, 0]
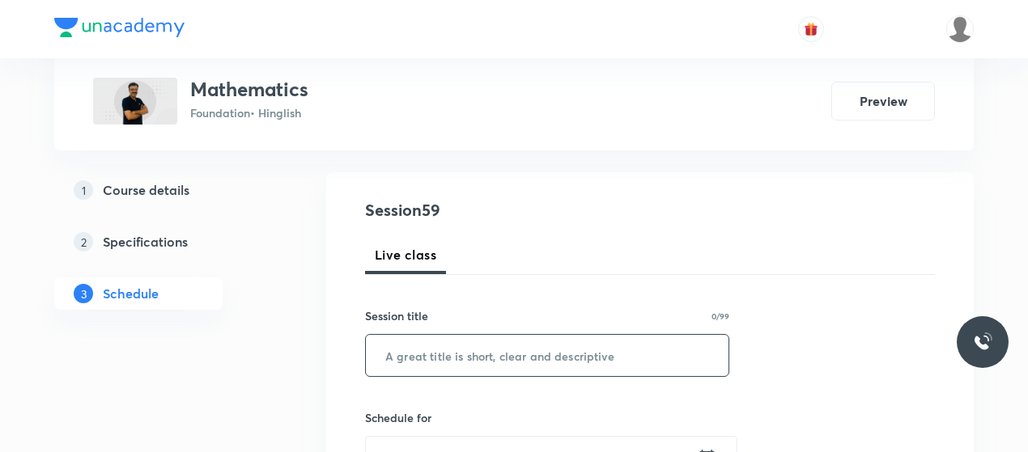
click at [492, 354] on input "text" at bounding box center [547, 355] width 363 height 41
paste input "Circle 4"
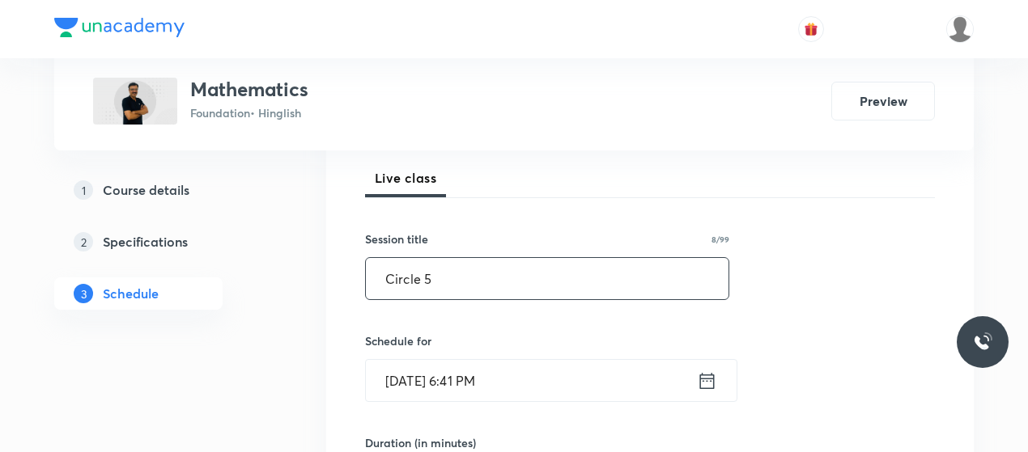
scroll to position [244, 0]
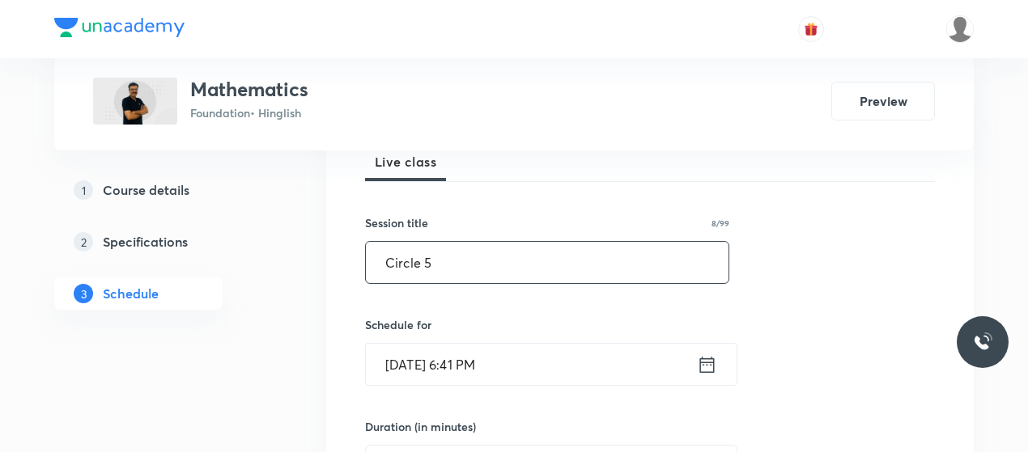
type input "Circle 5"
click at [403, 353] on input "[DATE] 6:41 PM" at bounding box center [531, 364] width 331 height 41
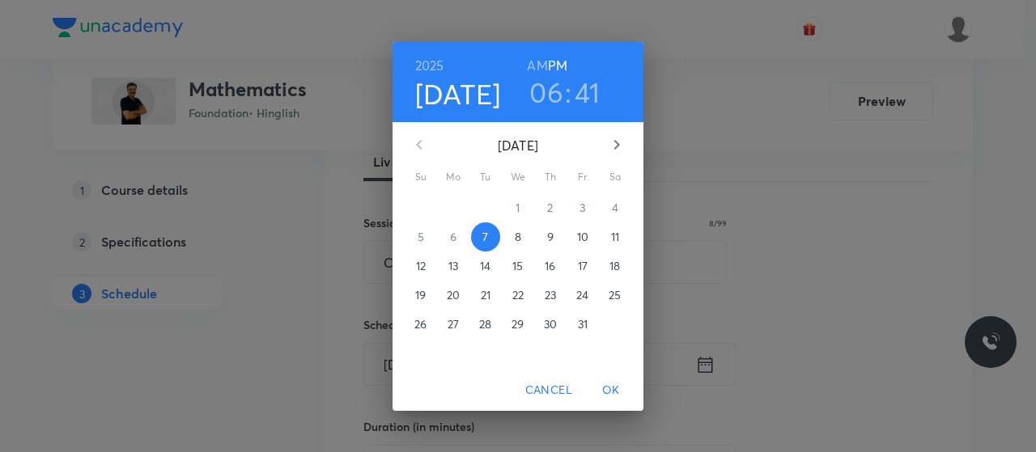
click at [557, 96] on h3 "06" at bounding box center [546, 92] width 34 height 34
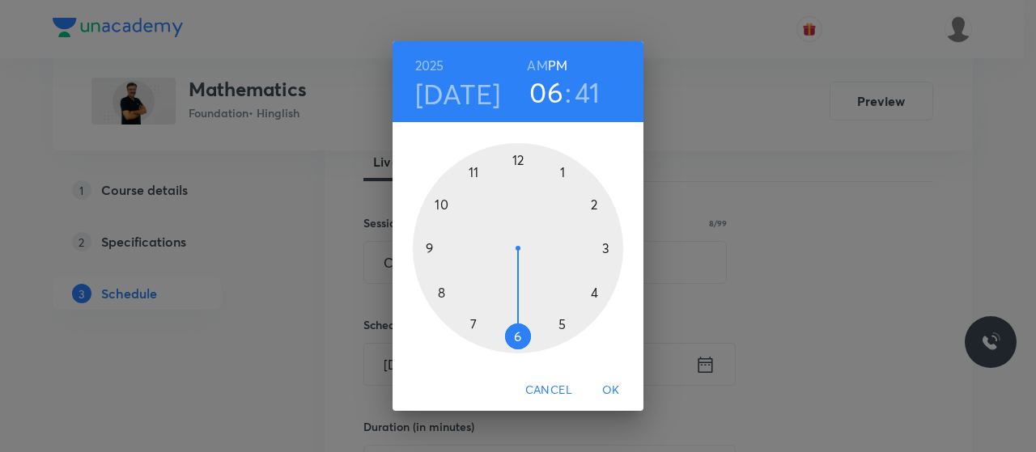
click at [472, 323] on div at bounding box center [518, 248] width 210 height 210
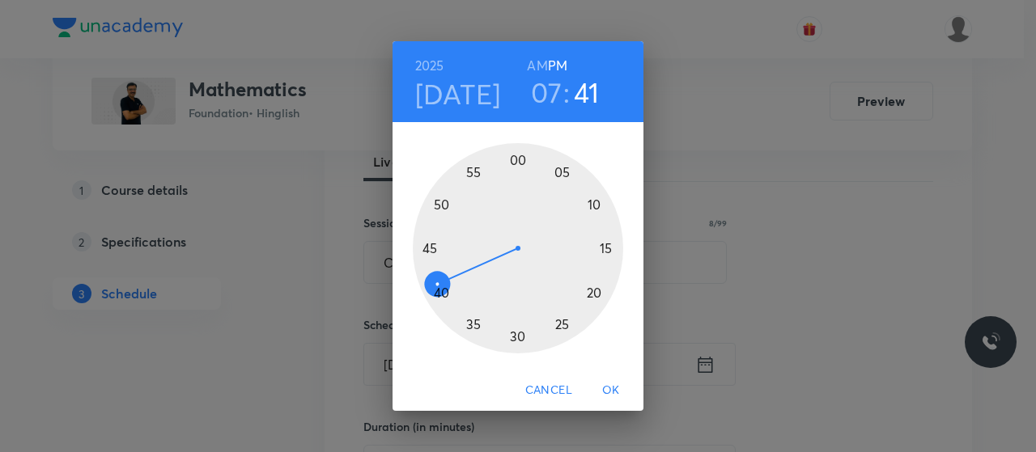
click at [554, 329] on div at bounding box center [518, 248] width 210 height 210
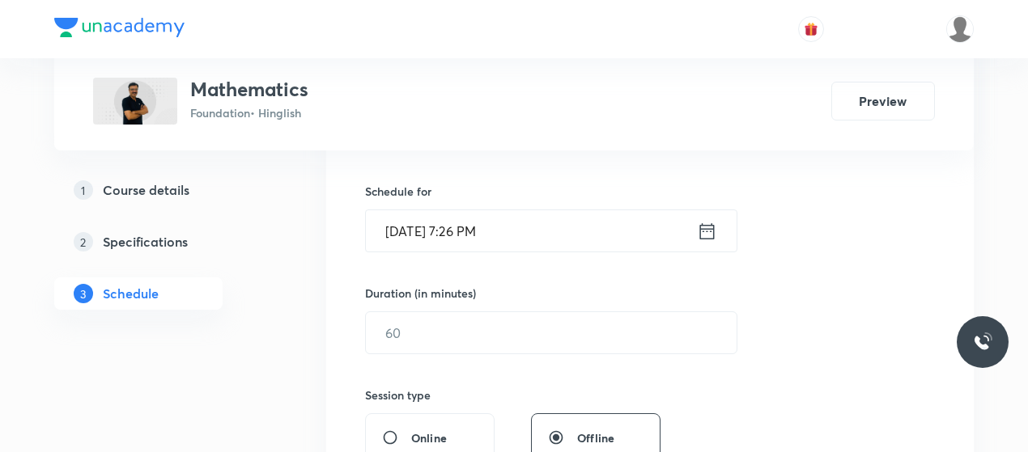
scroll to position [379, 0]
click at [444, 321] on input "text" at bounding box center [551, 332] width 371 height 41
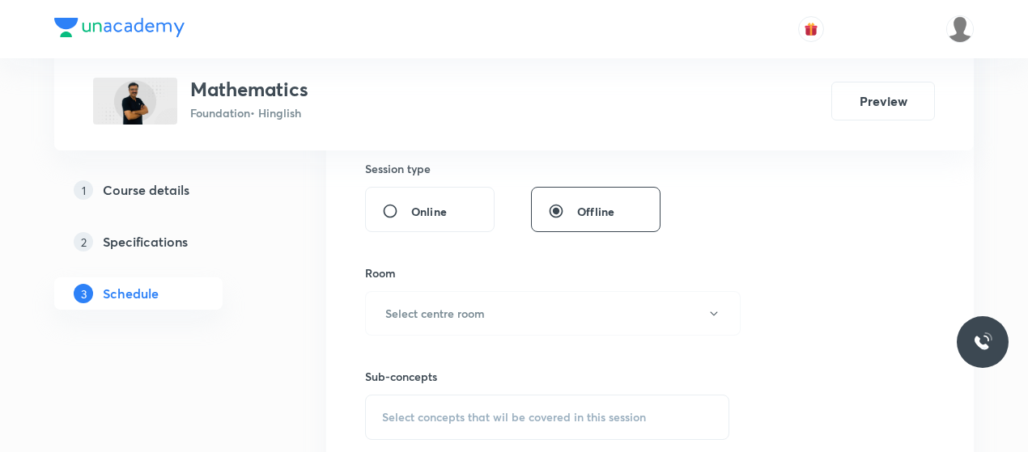
scroll to position [608, 0]
type input "45"
click at [437, 312] on h6 "Select centre room" at bounding box center [435, 310] width 100 height 17
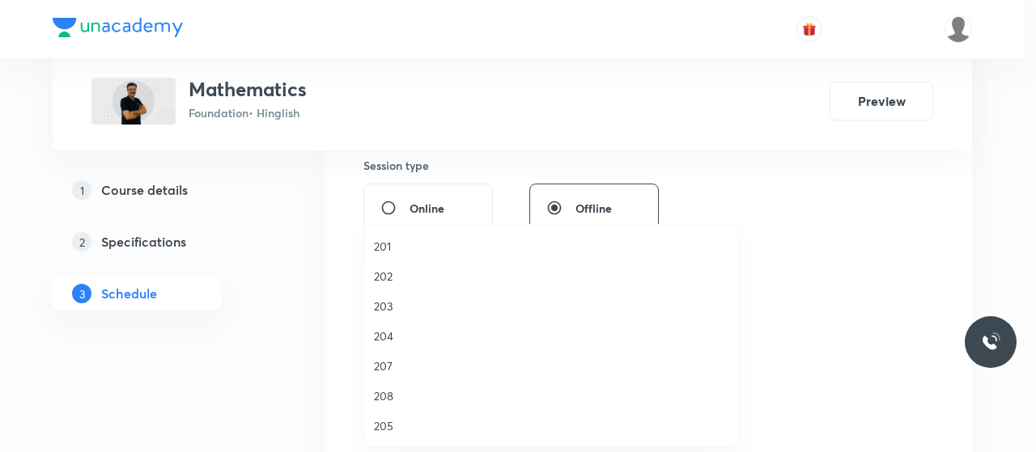
click at [387, 296] on li "203" at bounding box center [551, 306] width 374 height 30
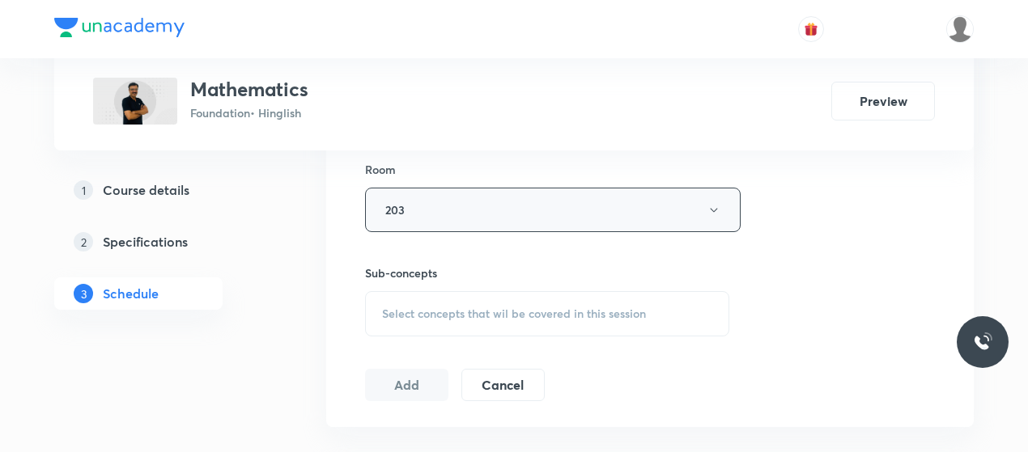
scroll to position [715, 0]
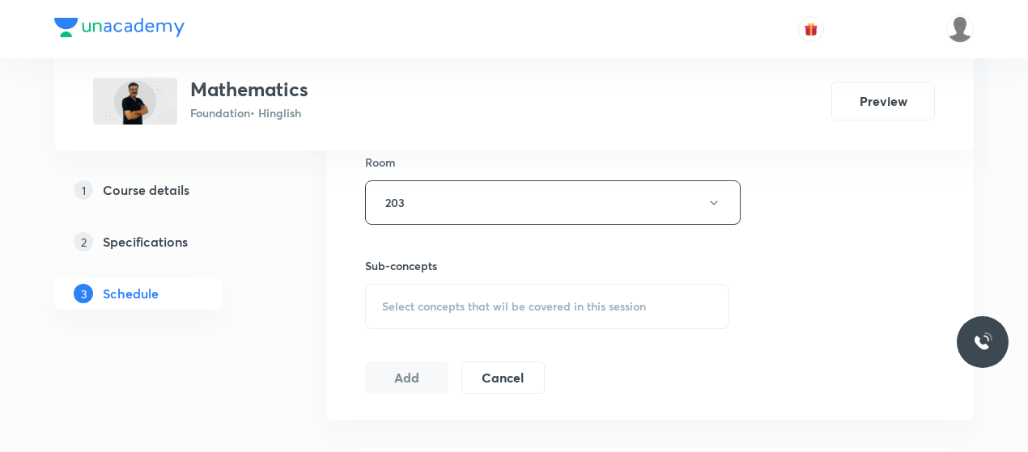
click at [552, 289] on div "Select concepts that wil be covered in this session" at bounding box center [547, 306] width 364 height 45
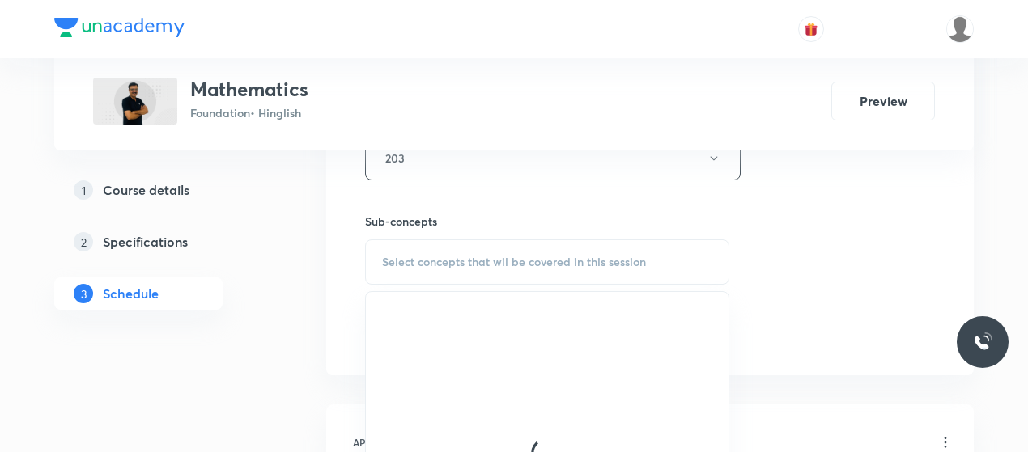
scroll to position [761, 0]
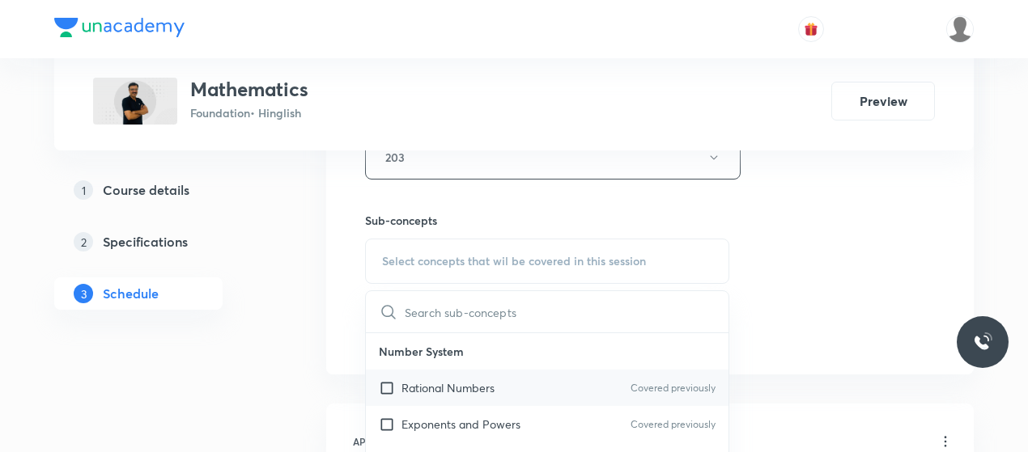
click at [437, 402] on div "Rational Numbers Covered previously" at bounding box center [547, 388] width 363 height 36
checkbox input "true"
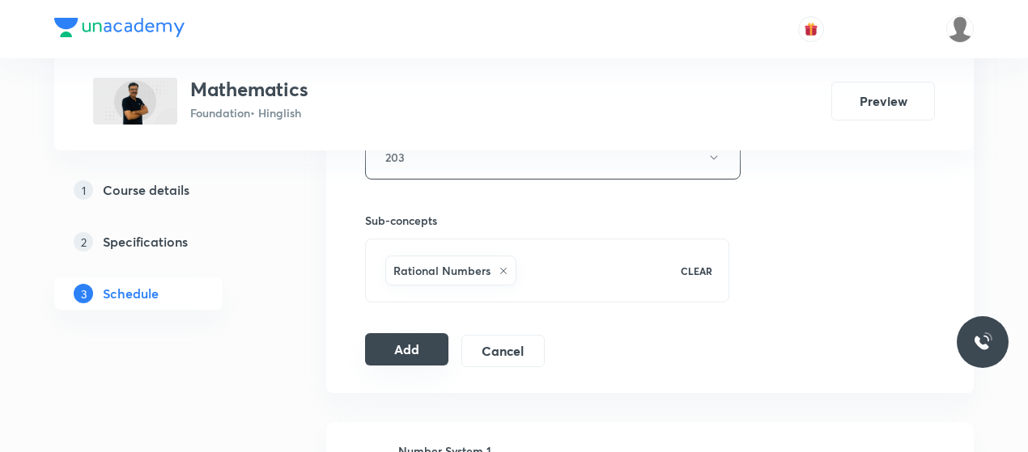
click at [395, 355] on button "Add" at bounding box center [406, 349] width 83 height 32
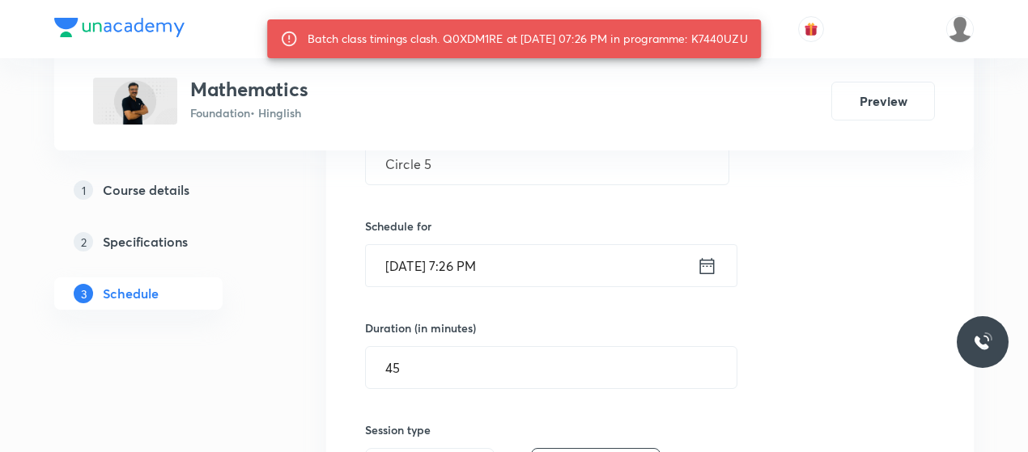
scroll to position [308, 0]
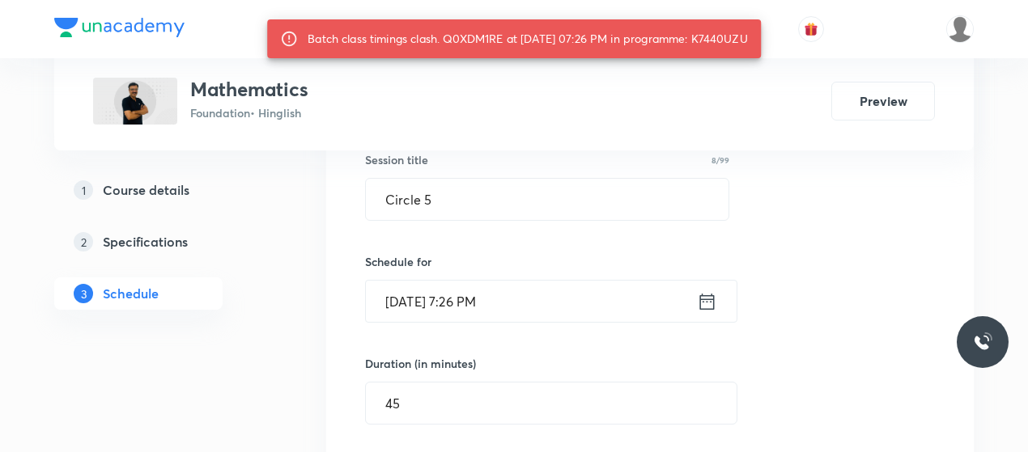
click at [471, 223] on div "Session 59 Live class Session title 8/99 Circle 5 ​ Schedule for Oct 7, 2025, 7…" at bounding box center [650, 431] width 570 height 779
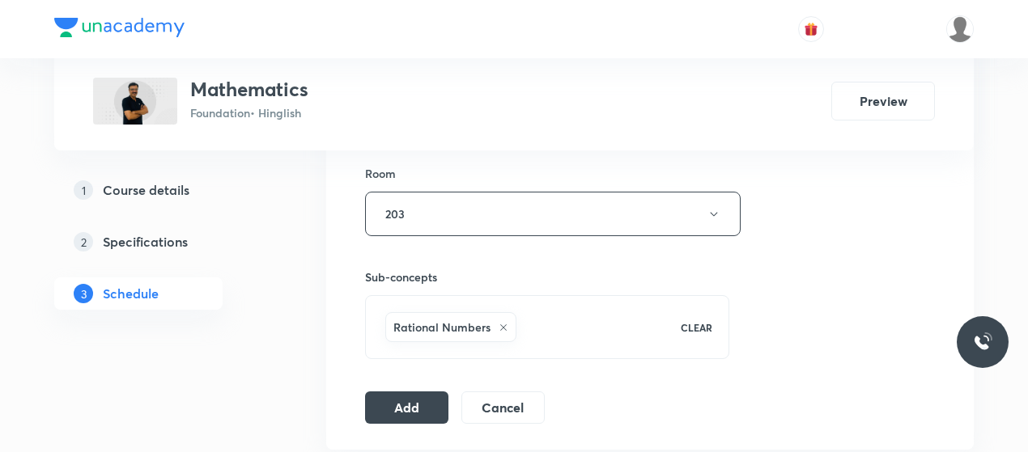
scroll to position [732, 0]
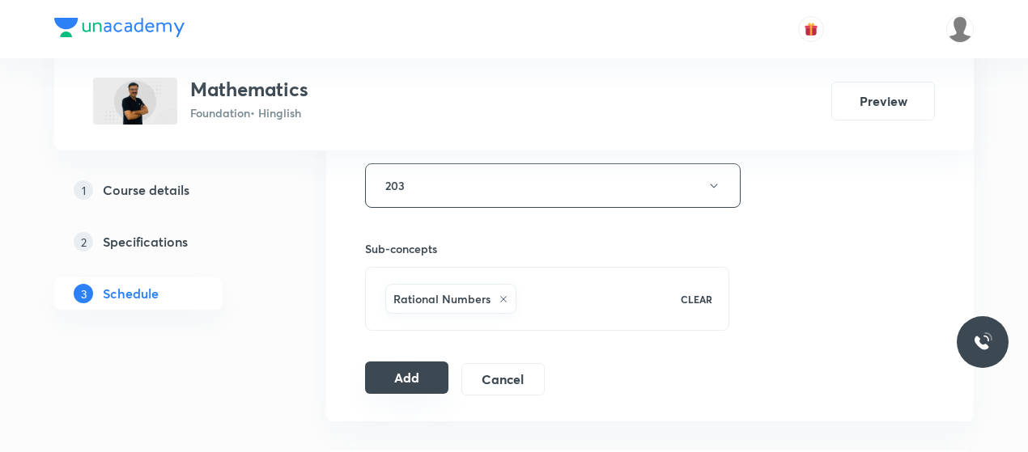
click at [413, 365] on button "Add" at bounding box center [406, 378] width 83 height 32
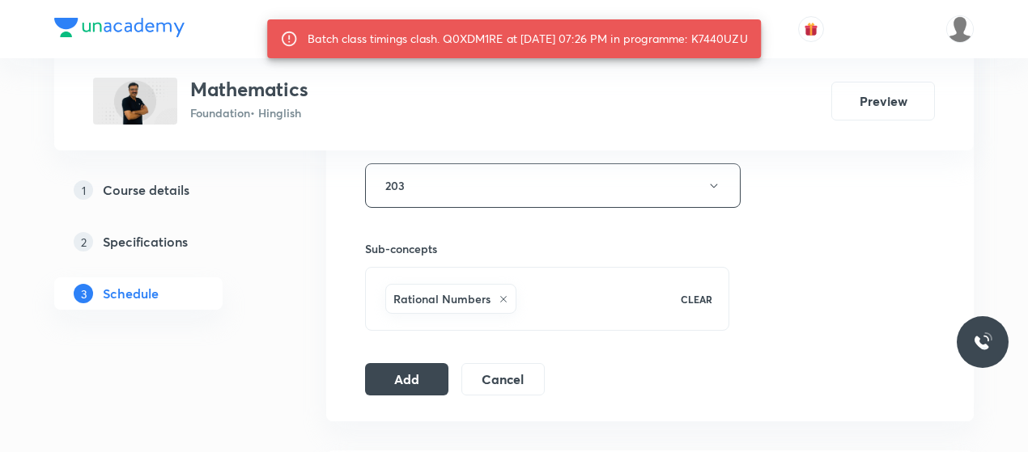
click at [308, 50] on div "Batch class timings clash. Q0XDM1RE at 07 Oct 2025 07:26 PM in programme: K7440…" at bounding box center [528, 38] width 440 height 29
copy div "K7440UZU"
click at [401, 362] on button "Add" at bounding box center [406, 378] width 83 height 32
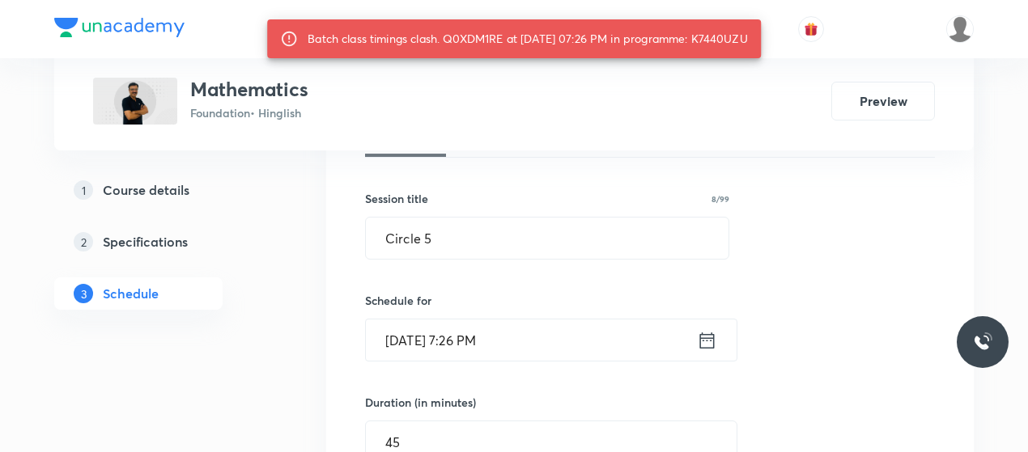
scroll to position [267, 0]
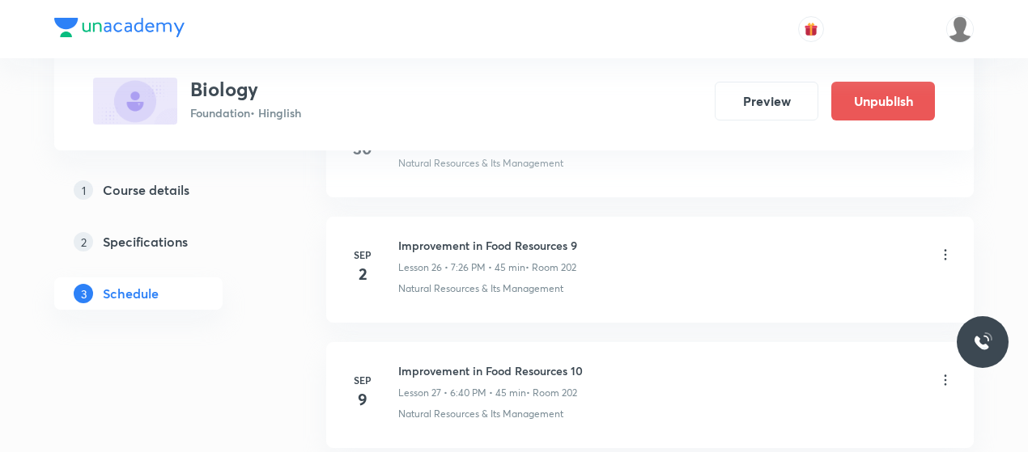
scroll to position [4715, 0]
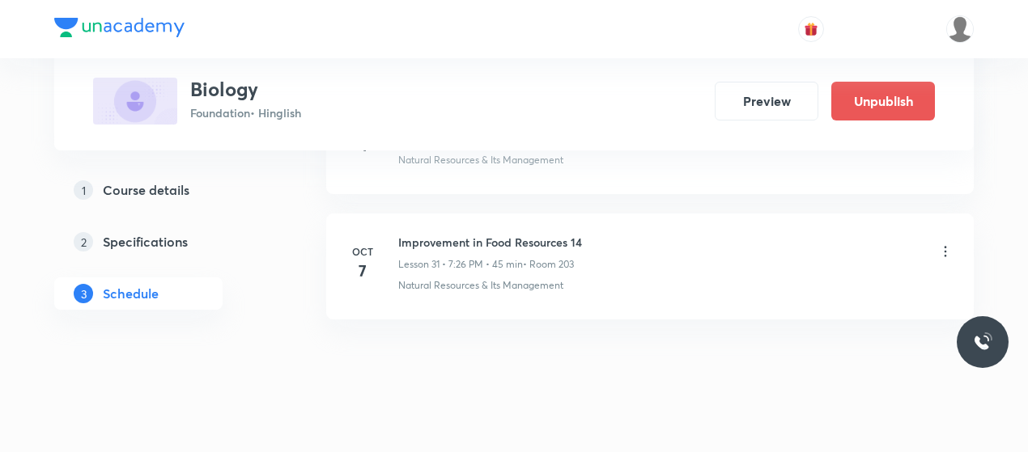
click at [947, 244] on icon at bounding box center [945, 252] width 16 height 16
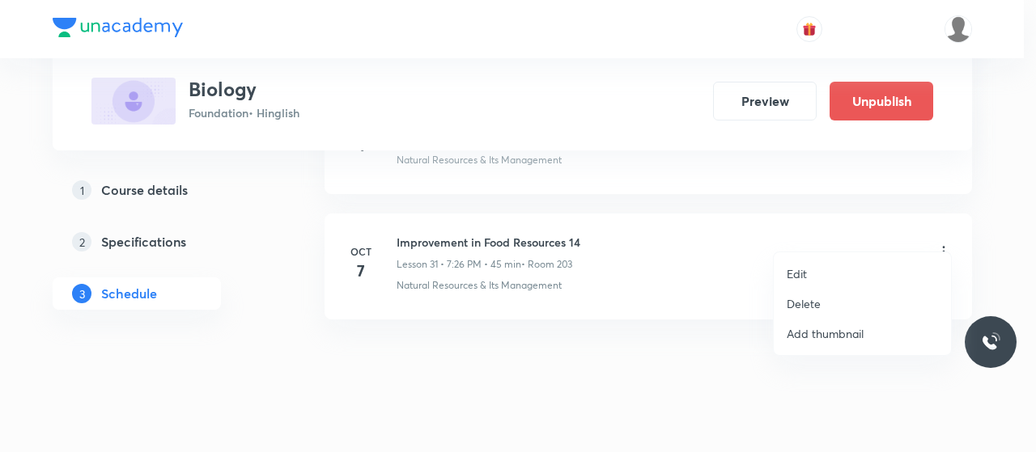
click at [792, 304] on p "Delete" at bounding box center [804, 303] width 34 height 17
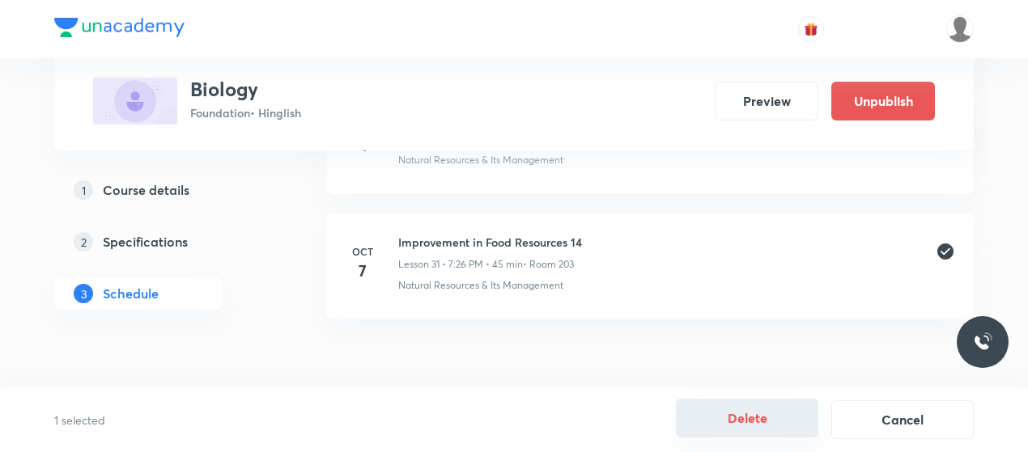
click at [789, 423] on button "Delete" at bounding box center [747, 418] width 142 height 39
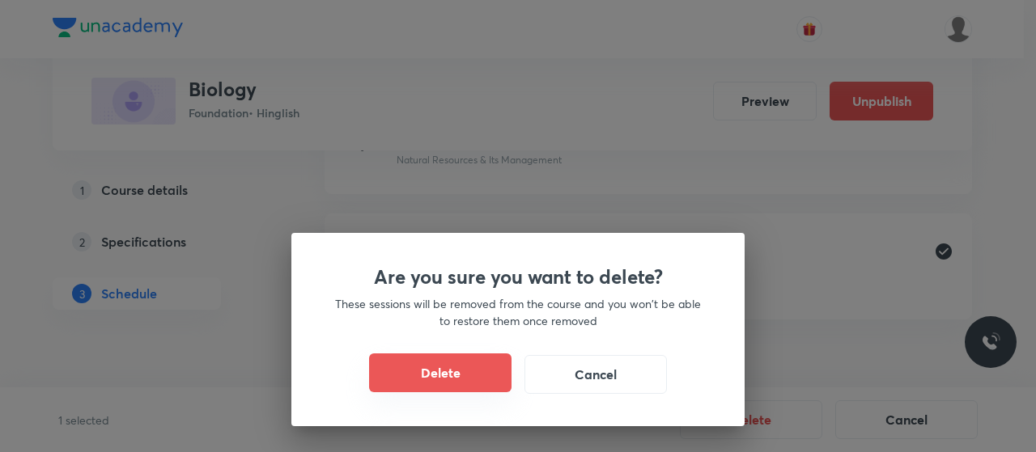
click at [486, 375] on button "Delete" at bounding box center [440, 373] width 142 height 39
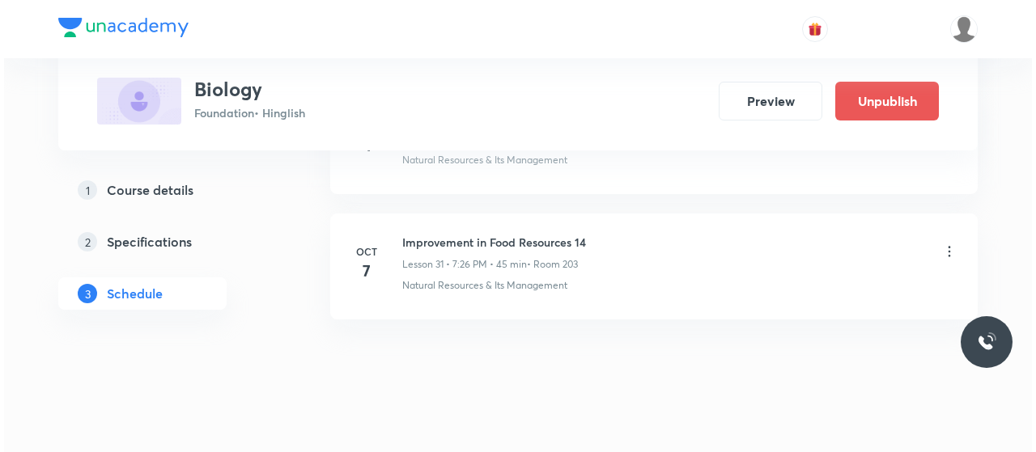
scroll to position [4589, 0]
